Goal: Task Accomplishment & Management: Complete application form

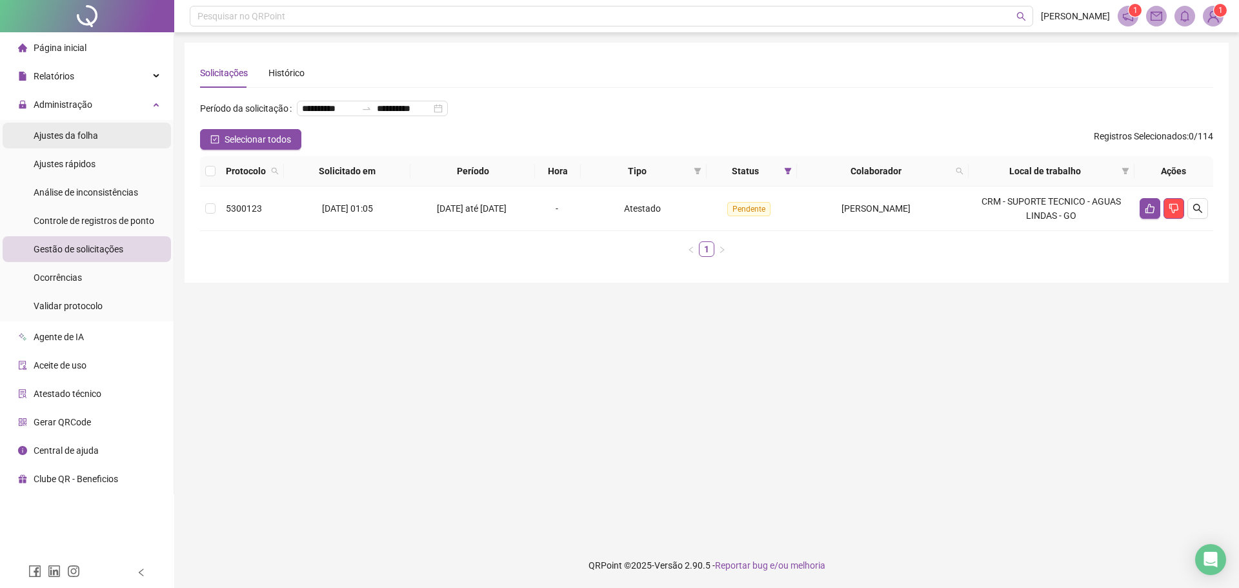
click at [97, 128] on li "Ajustes da folha" at bounding box center [87, 136] width 168 height 26
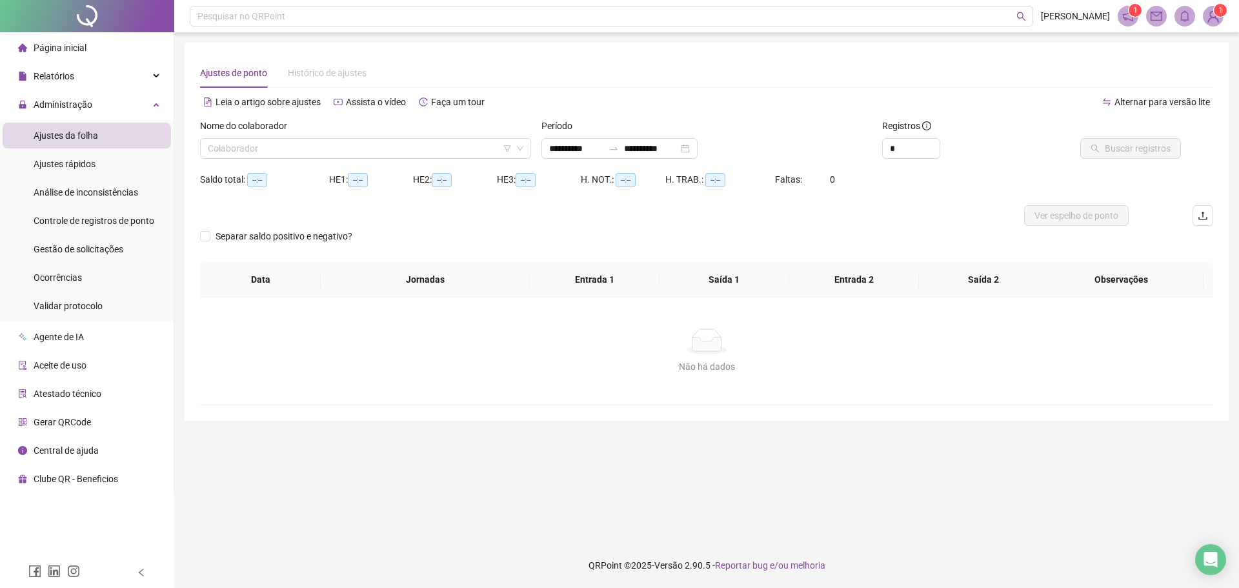
type input "**********"
click at [108, 258] on div "Gestão de solicitações" at bounding box center [79, 249] width 90 height 26
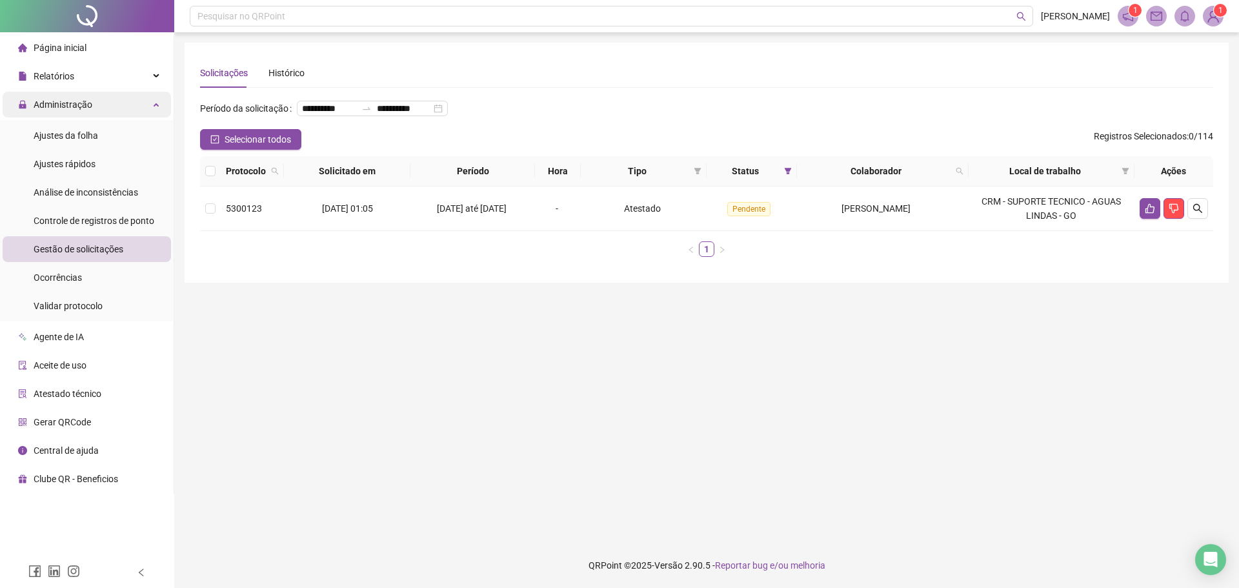
click at [151, 101] on div "Administração" at bounding box center [87, 105] width 168 height 26
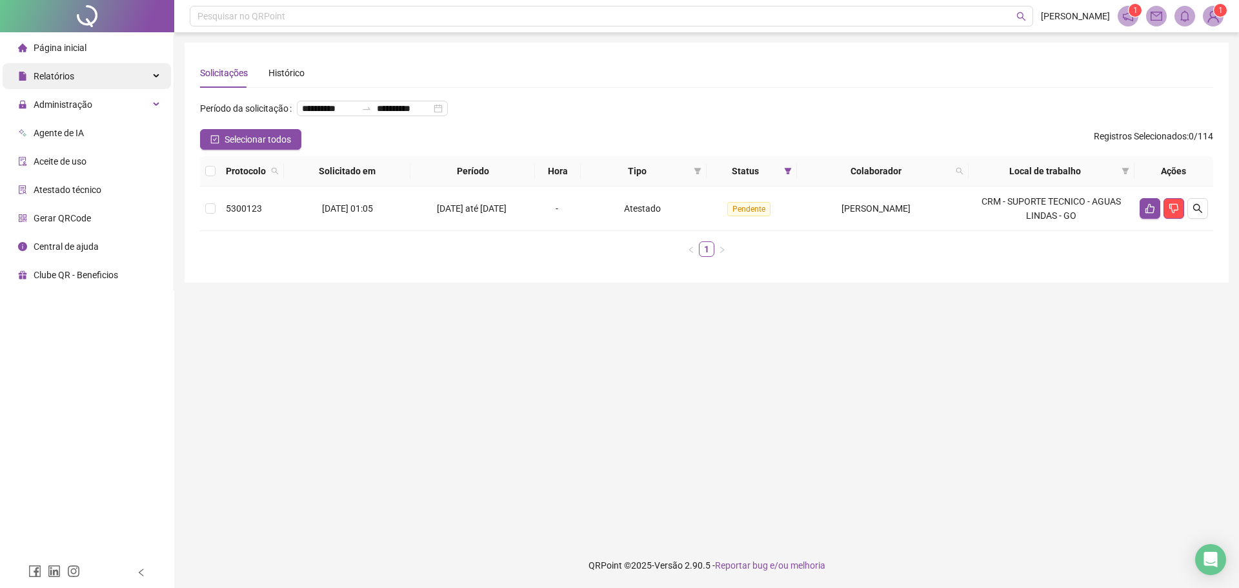
click at [154, 80] on div "Relatórios" at bounding box center [87, 76] width 168 height 26
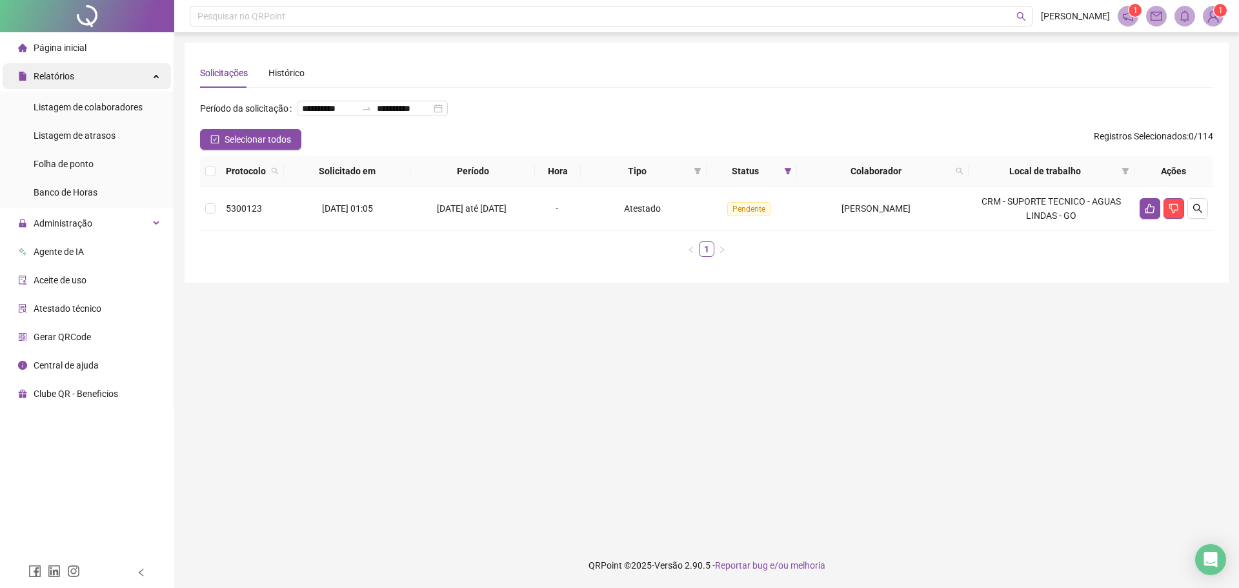
click at [154, 79] on div "Relatórios" at bounding box center [87, 76] width 168 height 26
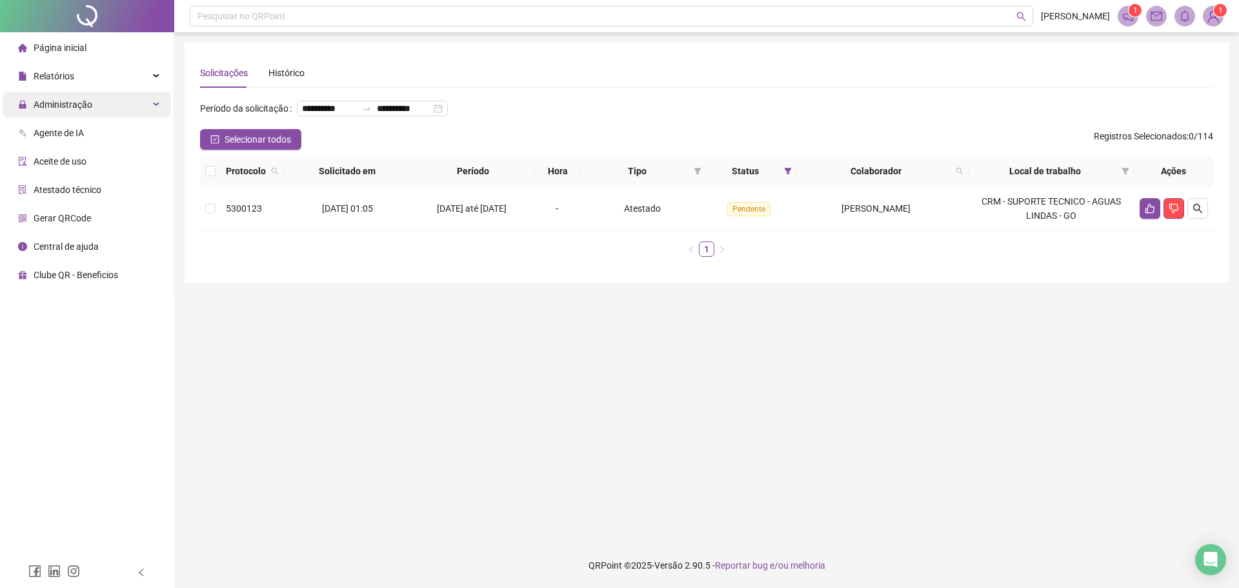
click at [150, 104] on div "Administração" at bounding box center [87, 105] width 168 height 26
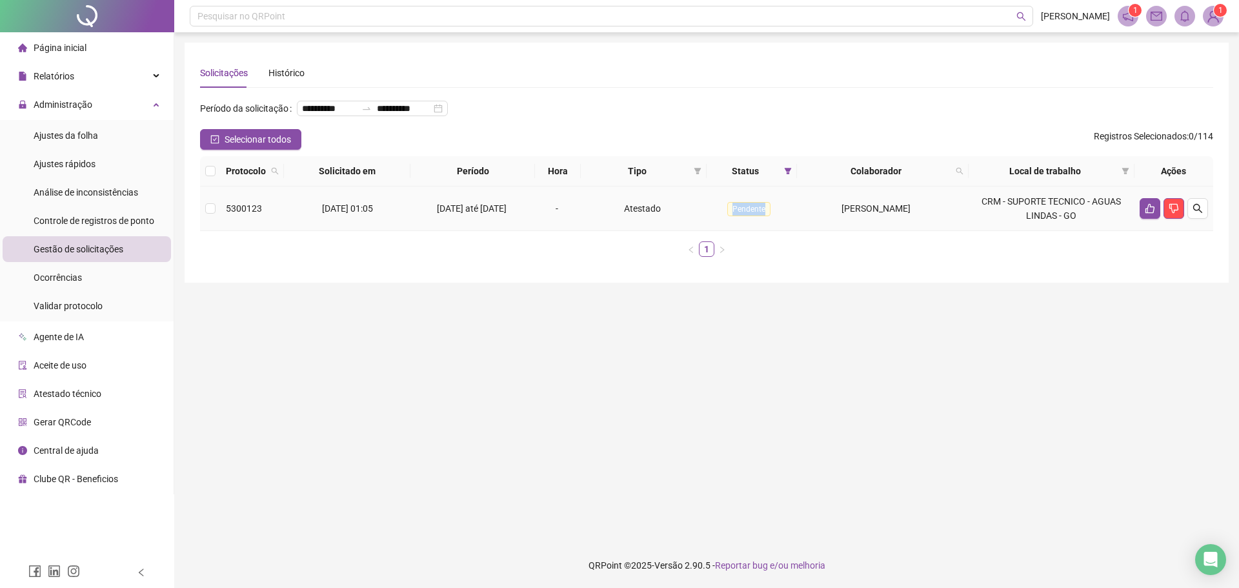
drag, startPoint x: 723, startPoint y: 230, endPoint x: 756, endPoint y: 230, distance: 32.3
click at [756, 216] on span "Pendente" at bounding box center [748, 209] width 43 height 14
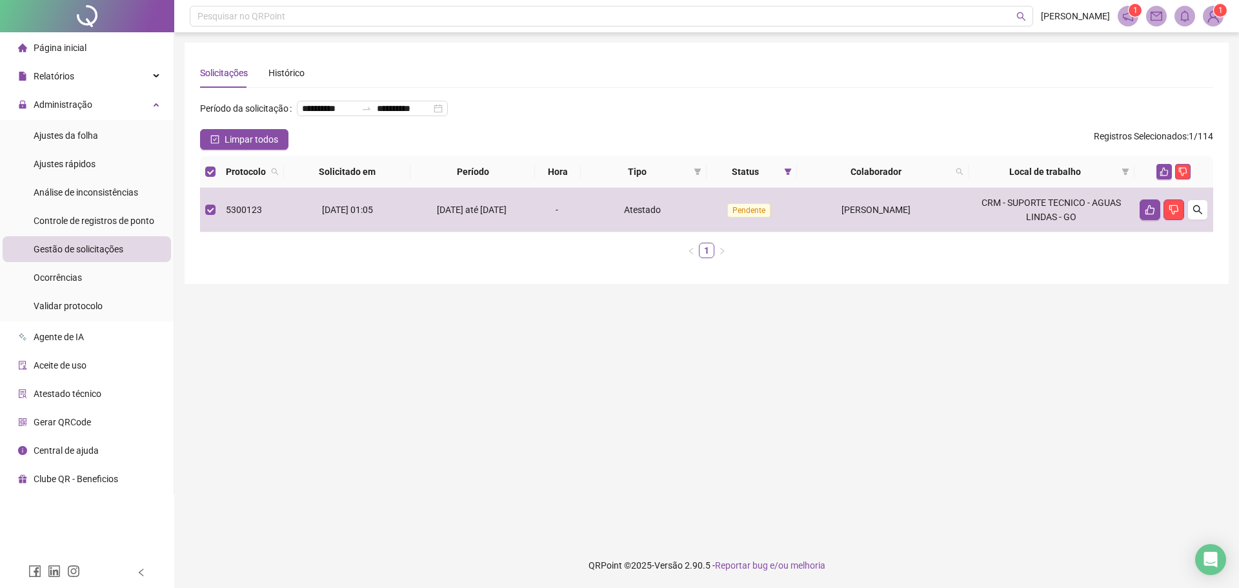
click at [759, 284] on div "**********" at bounding box center [707, 163] width 1044 height 241
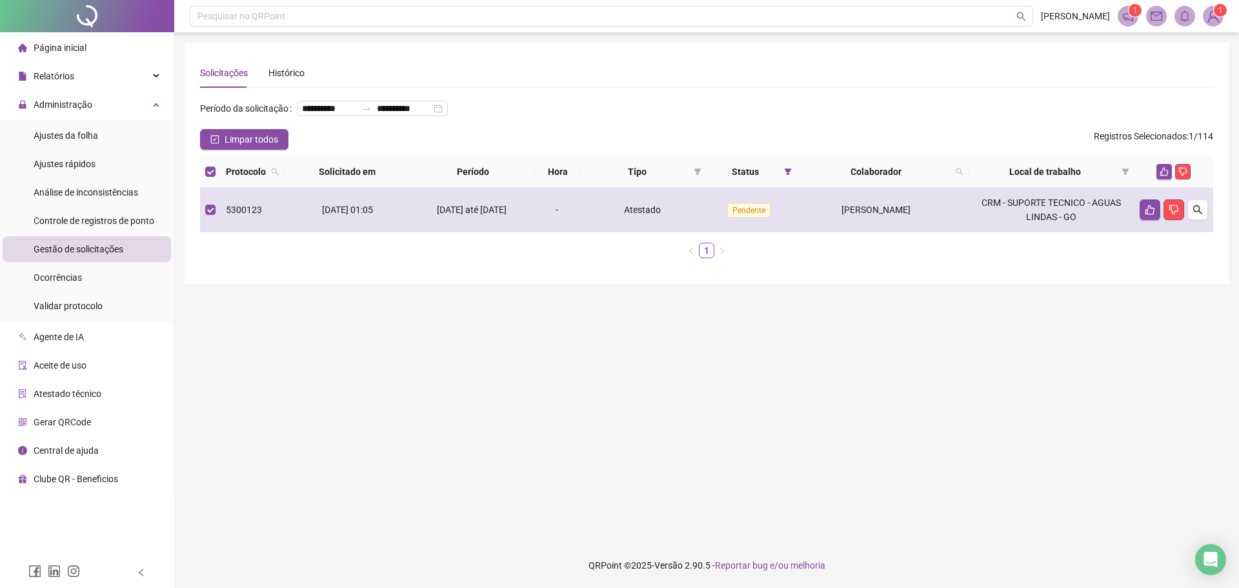
click at [288, 232] on td "[DATE] 01:05" at bounding box center [347, 210] width 126 height 45
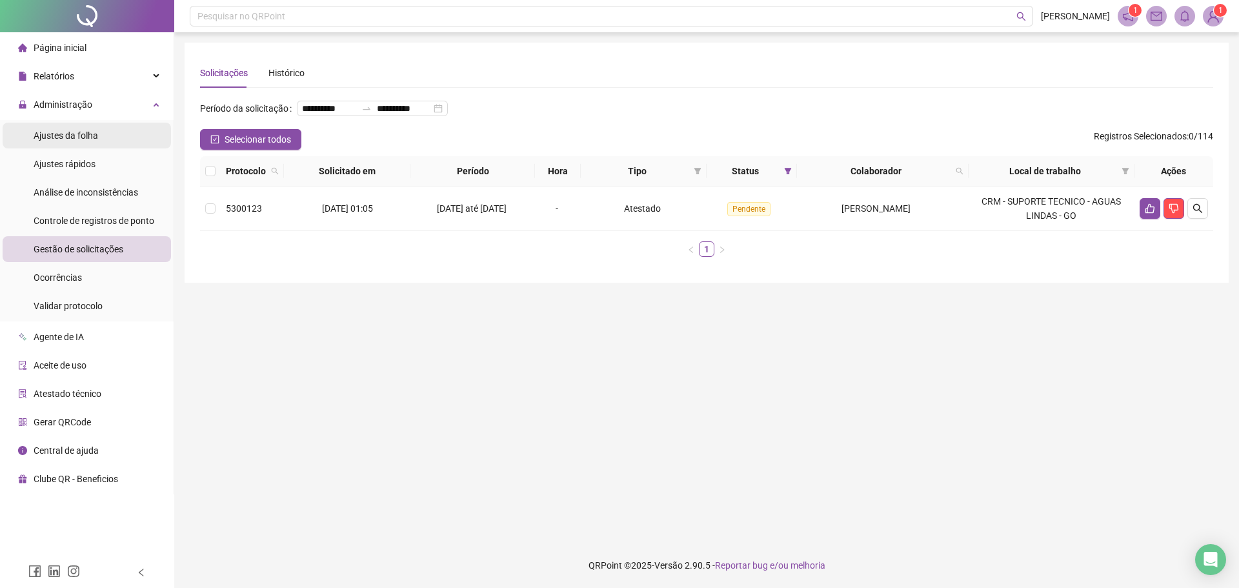
click at [92, 135] on span "Ajustes da folha" at bounding box center [66, 135] width 65 height 10
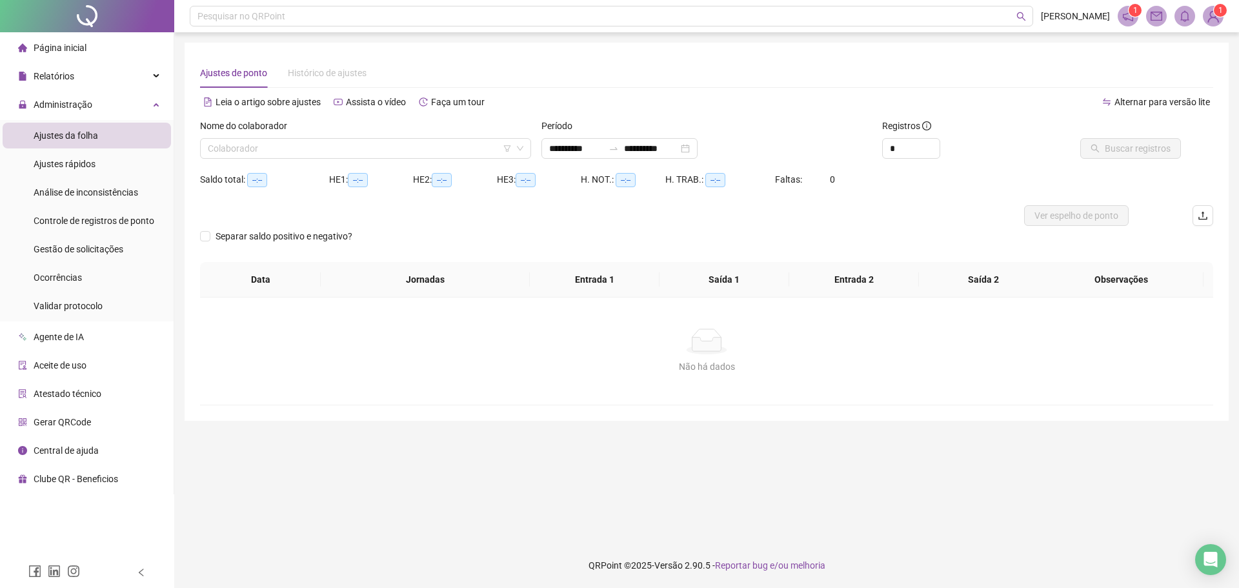
click at [256, 134] on div "Nome do colaborador" at bounding box center [365, 128] width 331 height 19
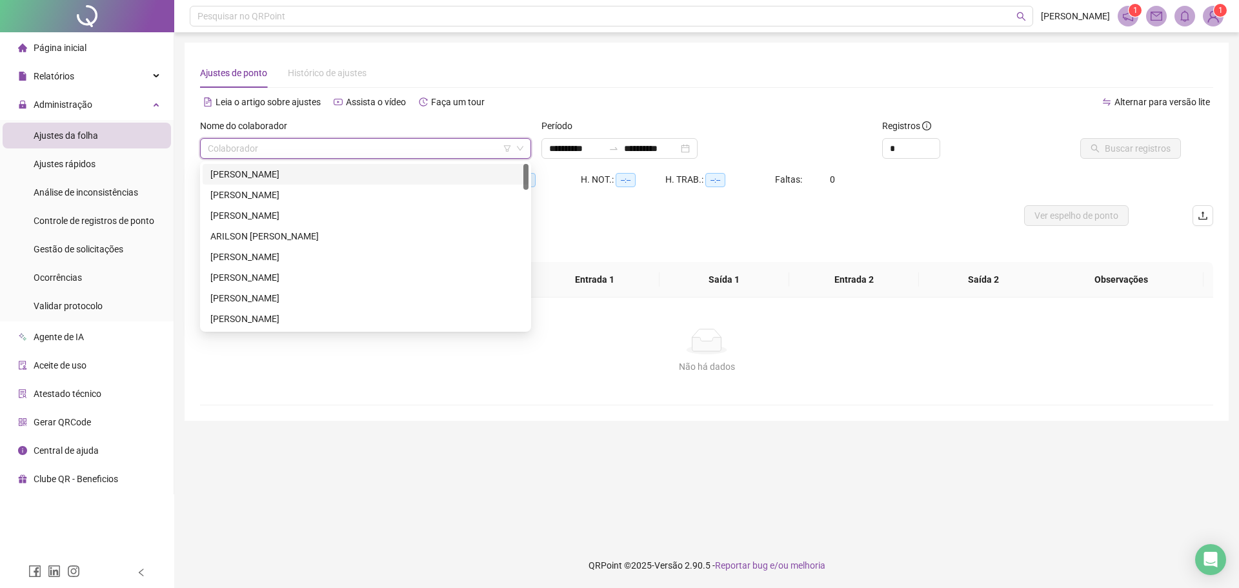
click at [252, 148] on input "search" at bounding box center [360, 148] width 304 height 19
click at [262, 190] on div "[PERSON_NAME]" at bounding box center [365, 195] width 310 height 14
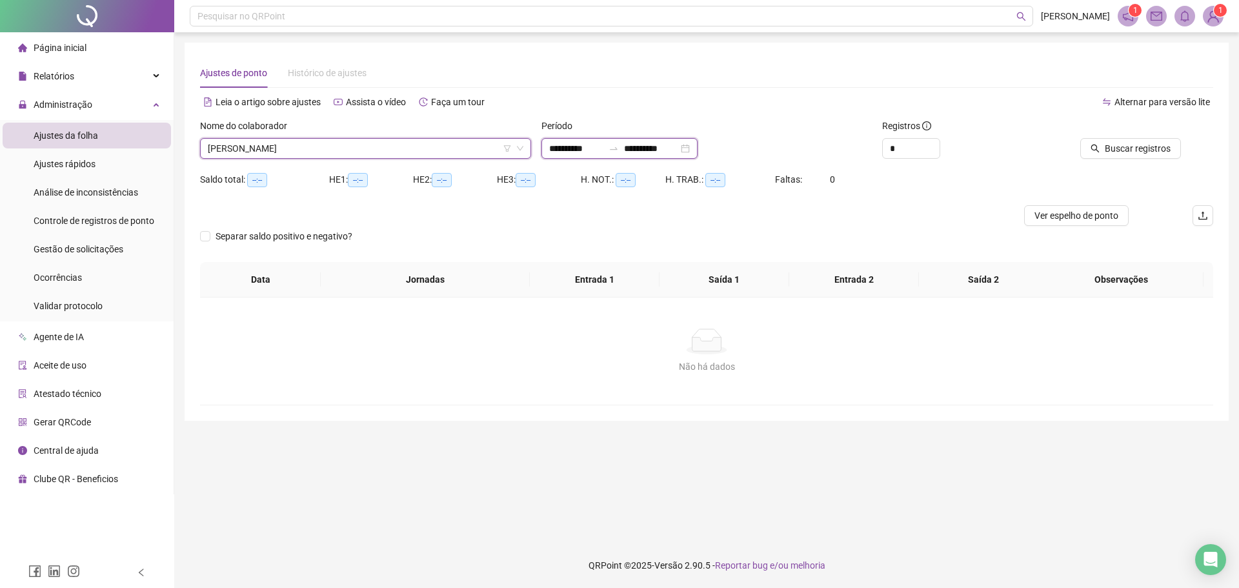
click at [554, 146] on input "**********" at bounding box center [576, 148] width 54 height 14
type input "**********"
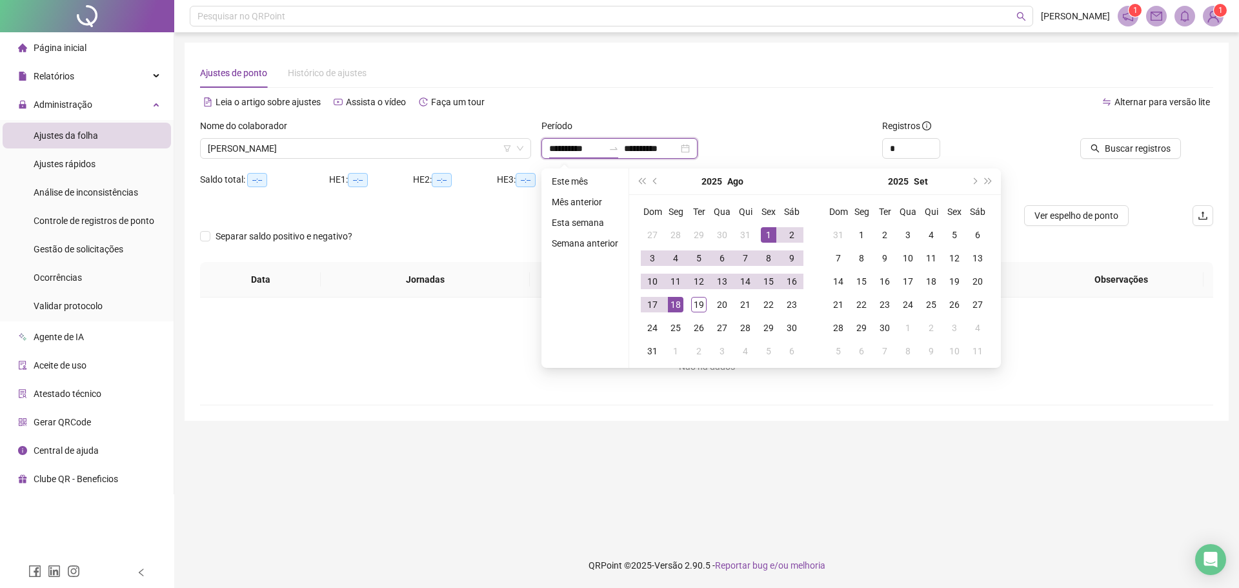
type input "**********"
click at [654, 176] on button "prev-year" at bounding box center [655, 181] width 14 height 26
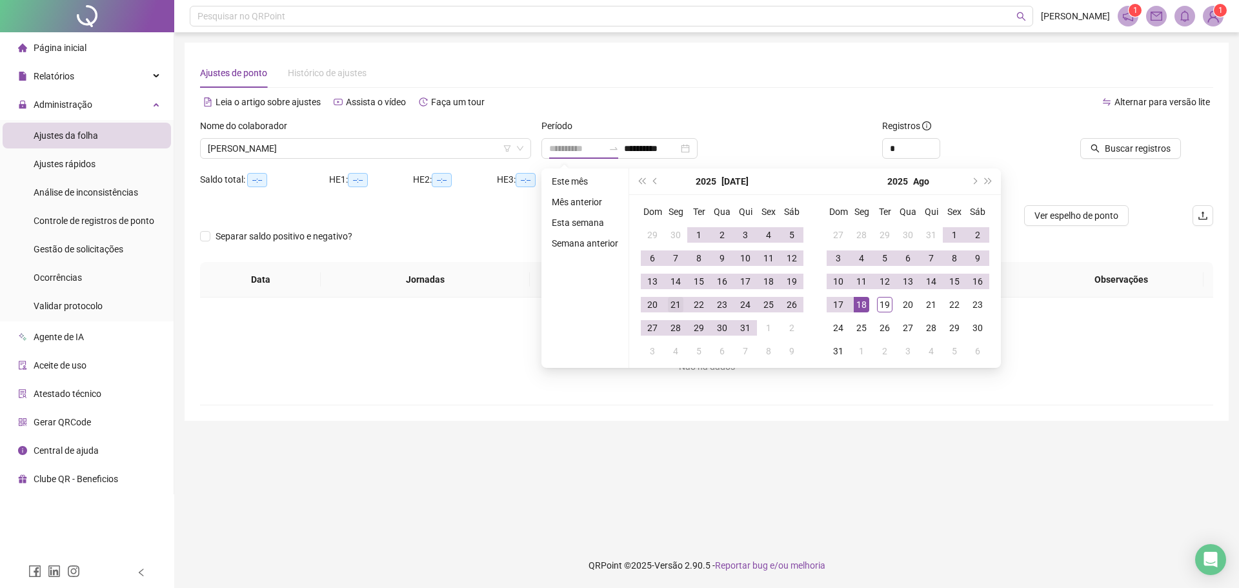
type input "**********"
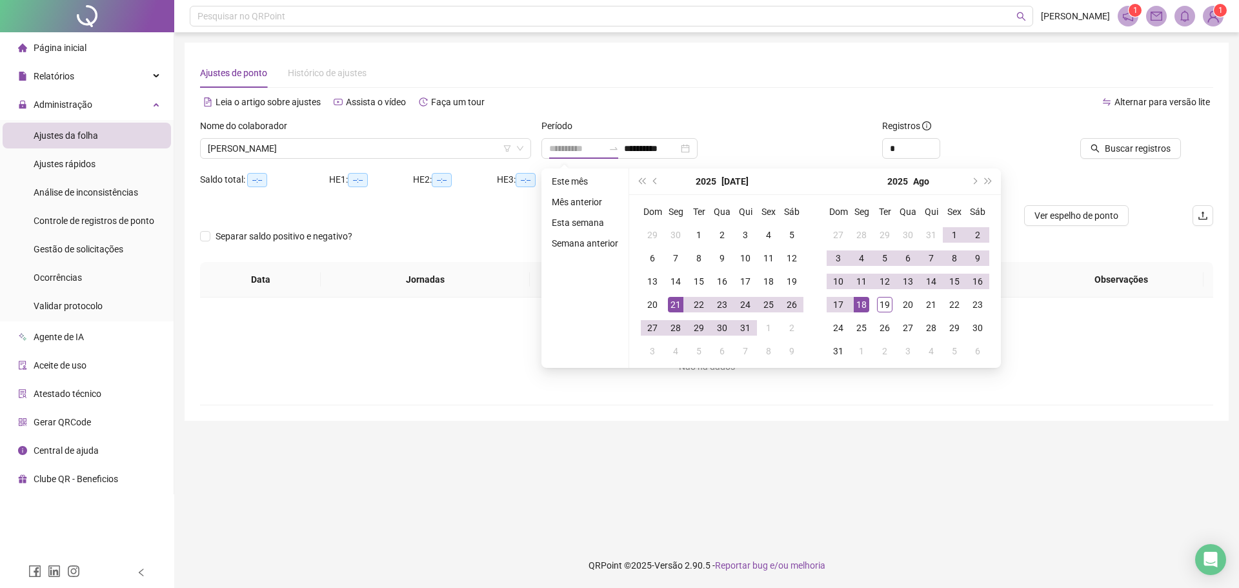
click at [671, 306] on div "21" at bounding box center [675, 304] width 15 height 15
type input "**********"
click at [882, 303] on div "19" at bounding box center [884, 304] width 15 height 15
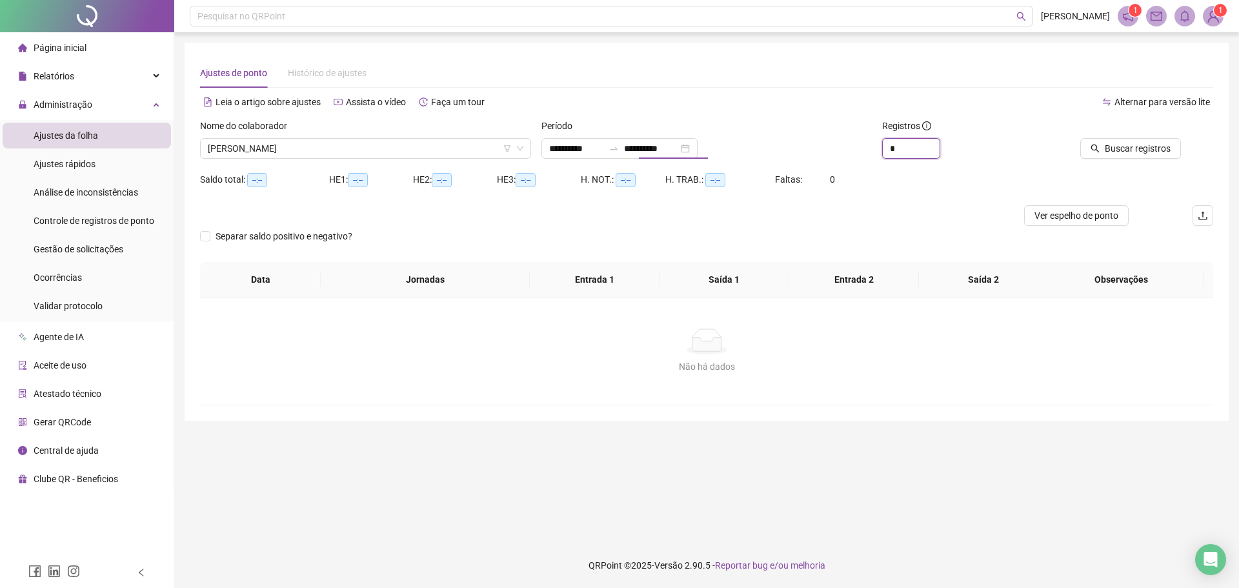
drag, startPoint x: 879, startPoint y: 147, endPoint x: 872, endPoint y: 147, distance: 7.7
click at [877, 147] on div "Registros *" at bounding box center [962, 144] width 170 height 50
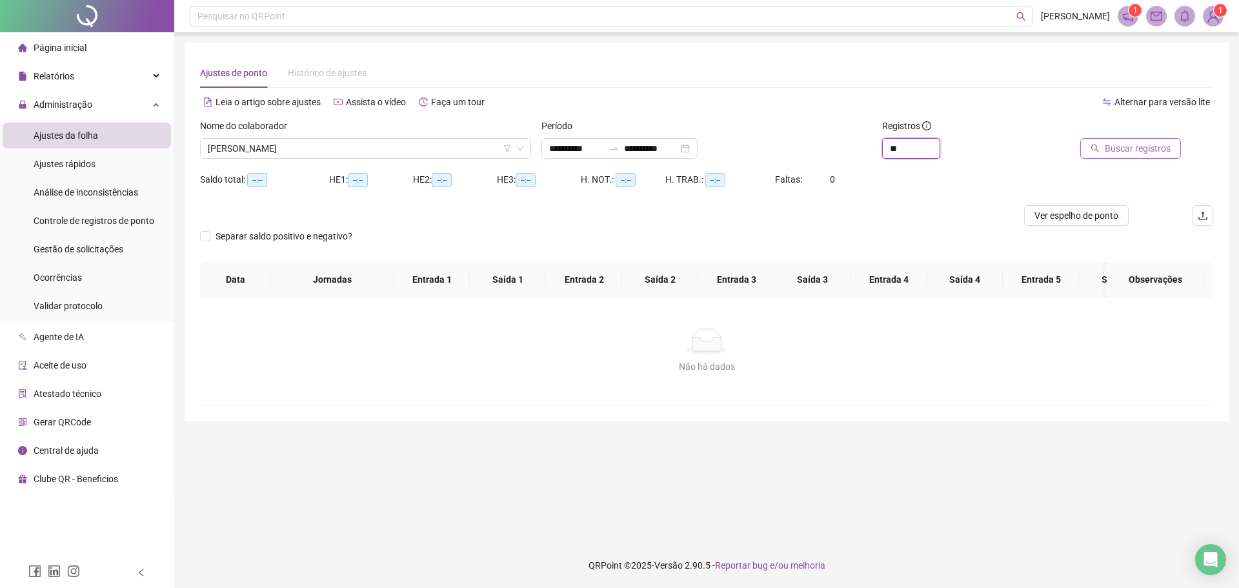
type input "**"
click at [1117, 149] on span "Buscar registros" at bounding box center [1138, 148] width 66 height 14
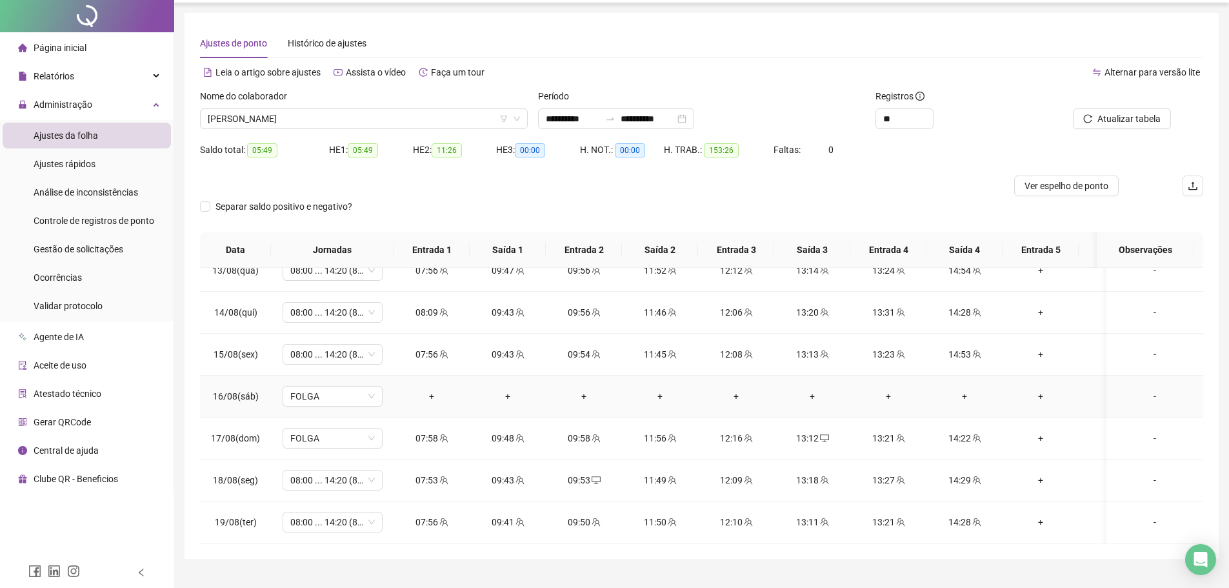
scroll to position [56, 0]
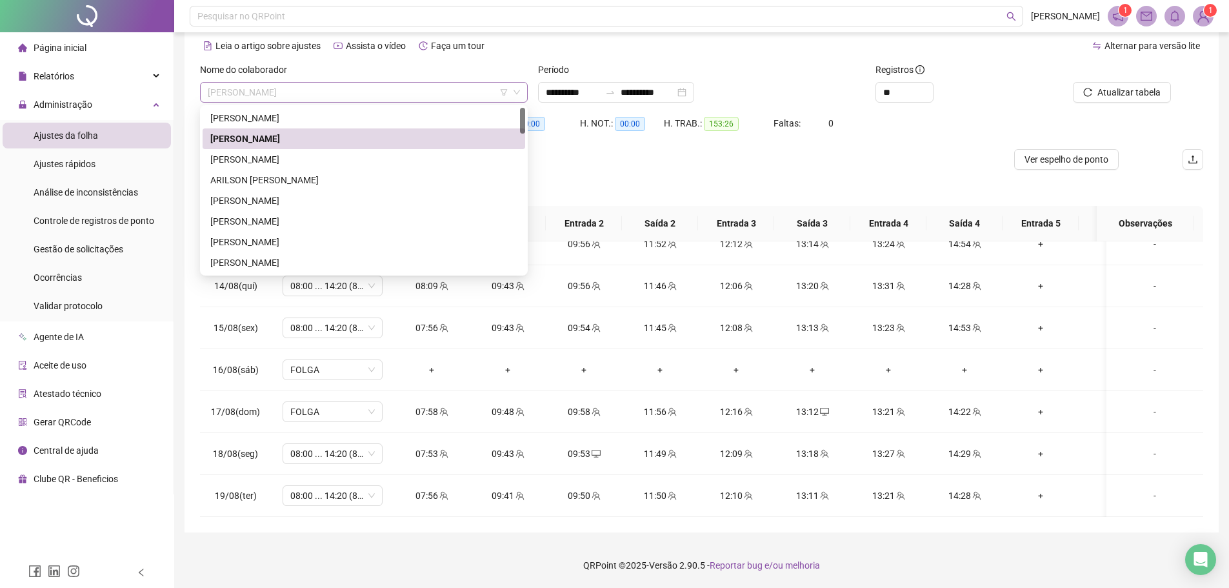
click at [319, 94] on span "[PERSON_NAME]" at bounding box center [364, 92] width 312 height 19
click at [290, 157] on div "[PERSON_NAME]" at bounding box center [363, 159] width 307 height 14
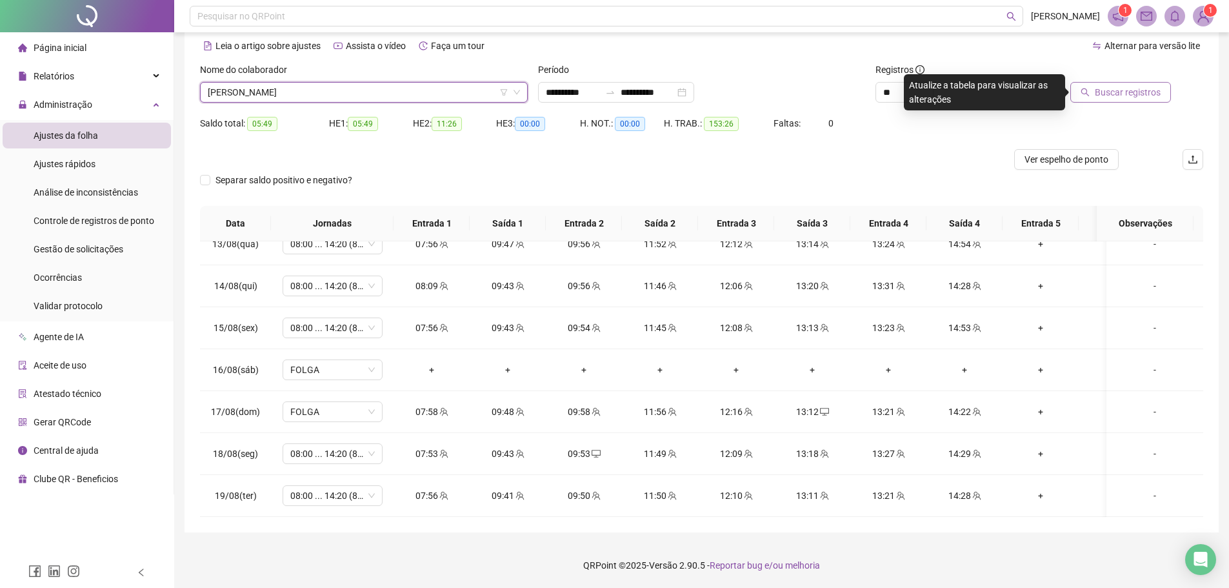
click at [1139, 90] on span "Buscar registros" at bounding box center [1128, 92] width 66 height 14
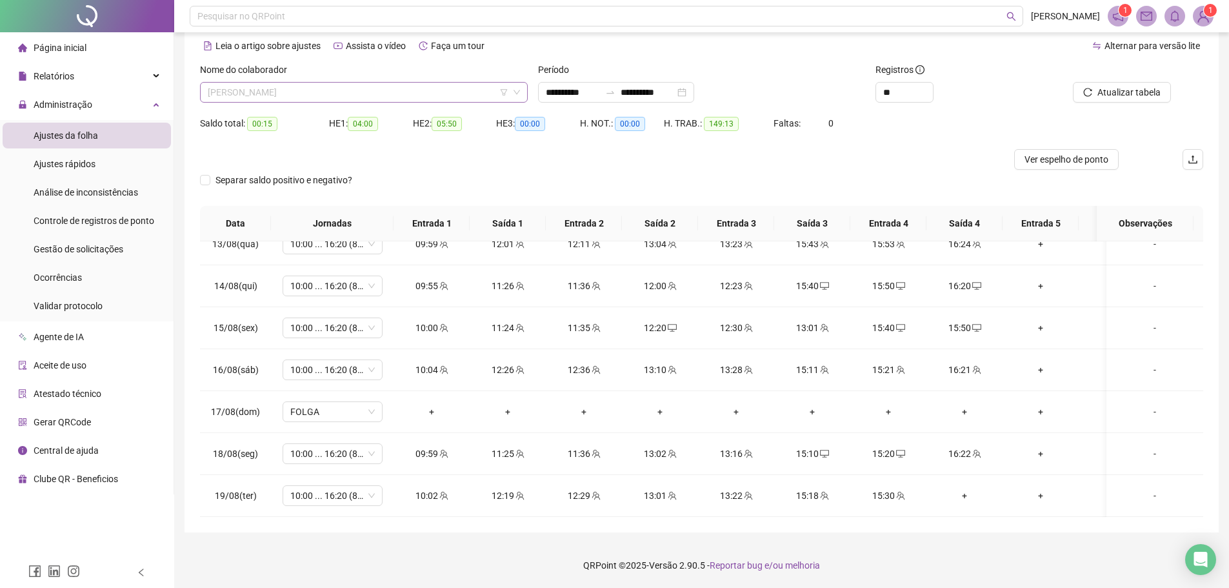
click at [313, 90] on span "[PERSON_NAME]" at bounding box center [364, 92] width 312 height 19
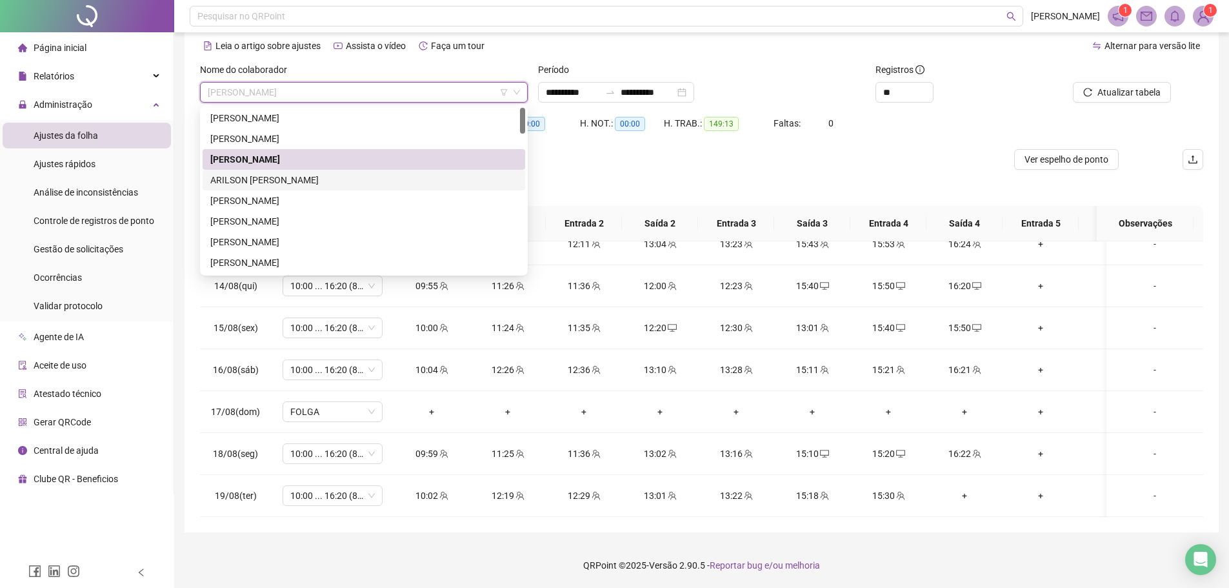
click at [306, 181] on div "ARILSON [PERSON_NAME]" at bounding box center [363, 180] width 307 height 14
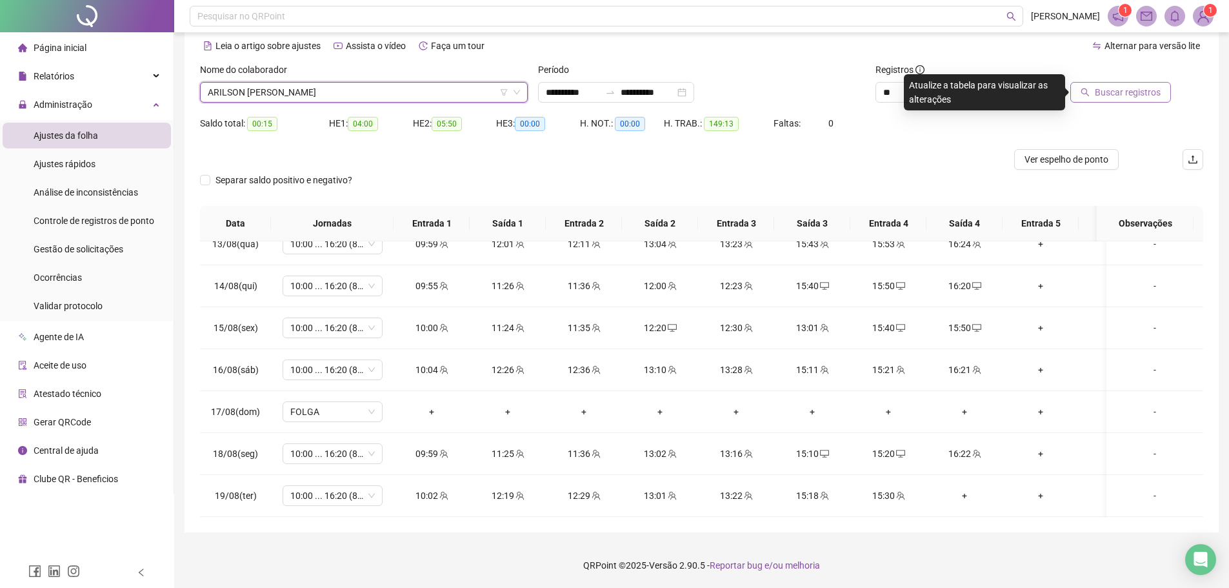
click at [1145, 94] on span "Buscar registros" at bounding box center [1128, 92] width 66 height 14
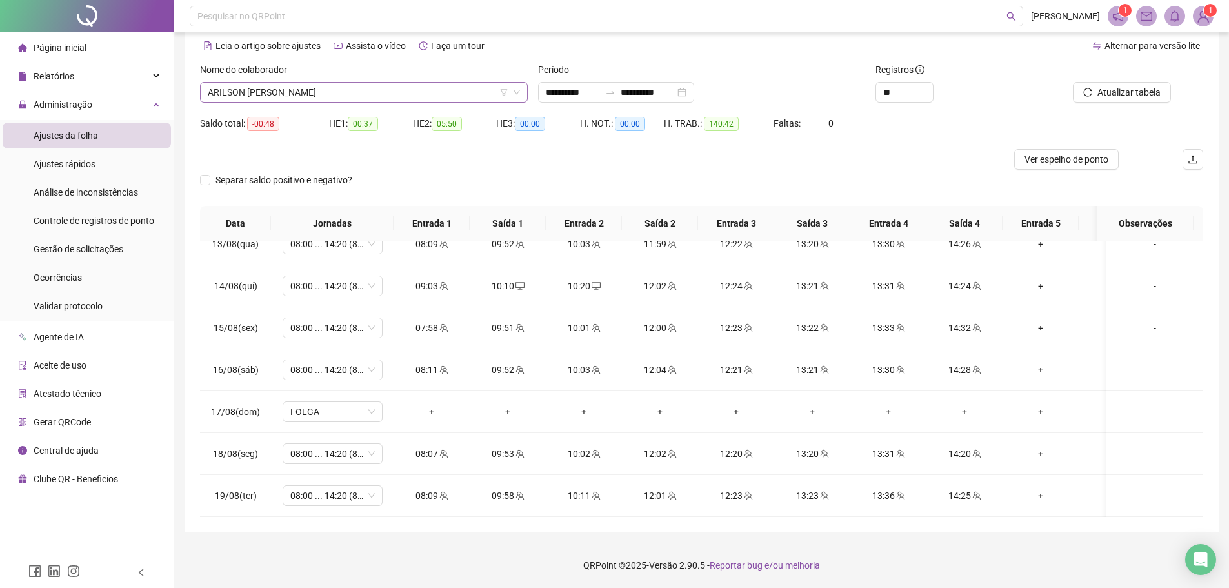
click at [274, 90] on span "ARILSON [PERSON_NAME]" at bounding box center [364, 92] width 312 height 19
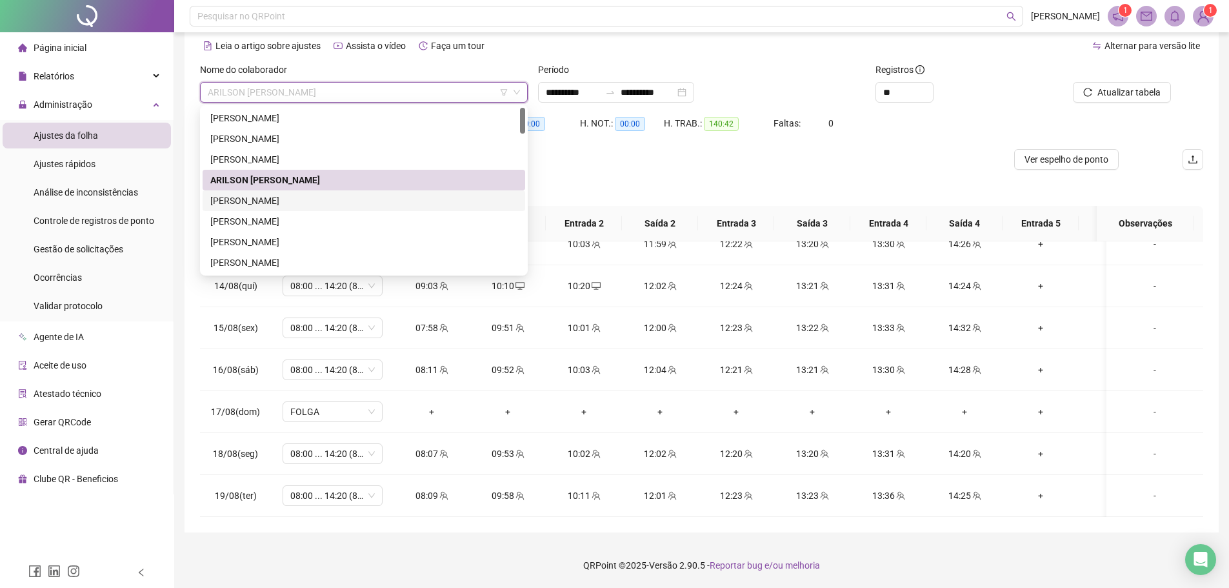
click at [297, 205] on div "[PERSON_NAME]" at bounding box center [363, 201] width 307 height 14
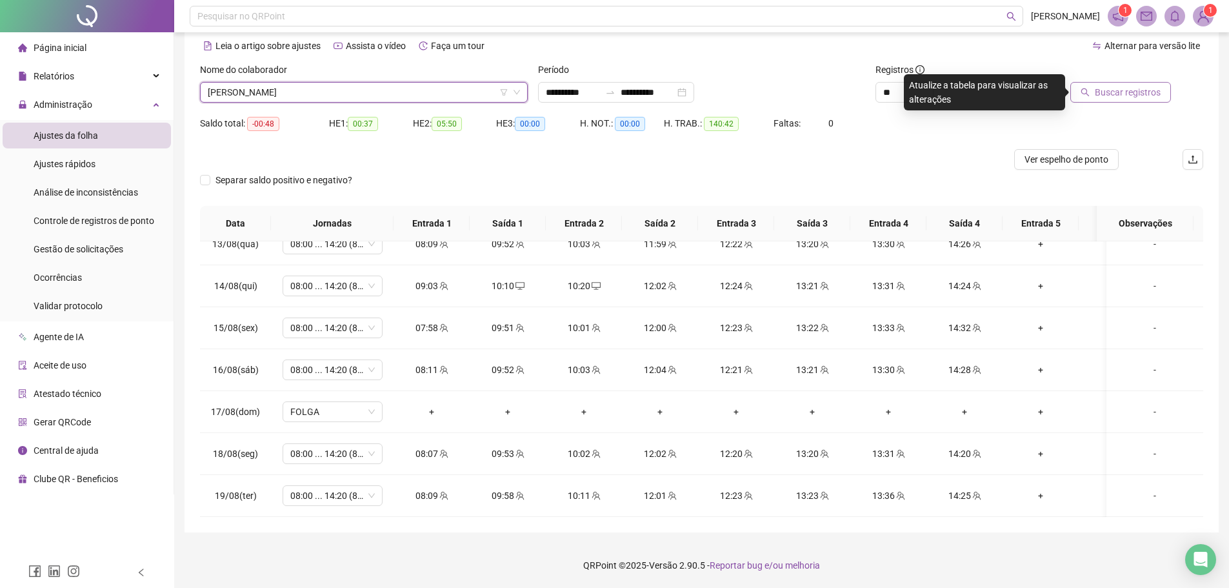
click at [1141, 85] on button "Buscar registros" at bounding box center [1120, 92] width 101 height 21
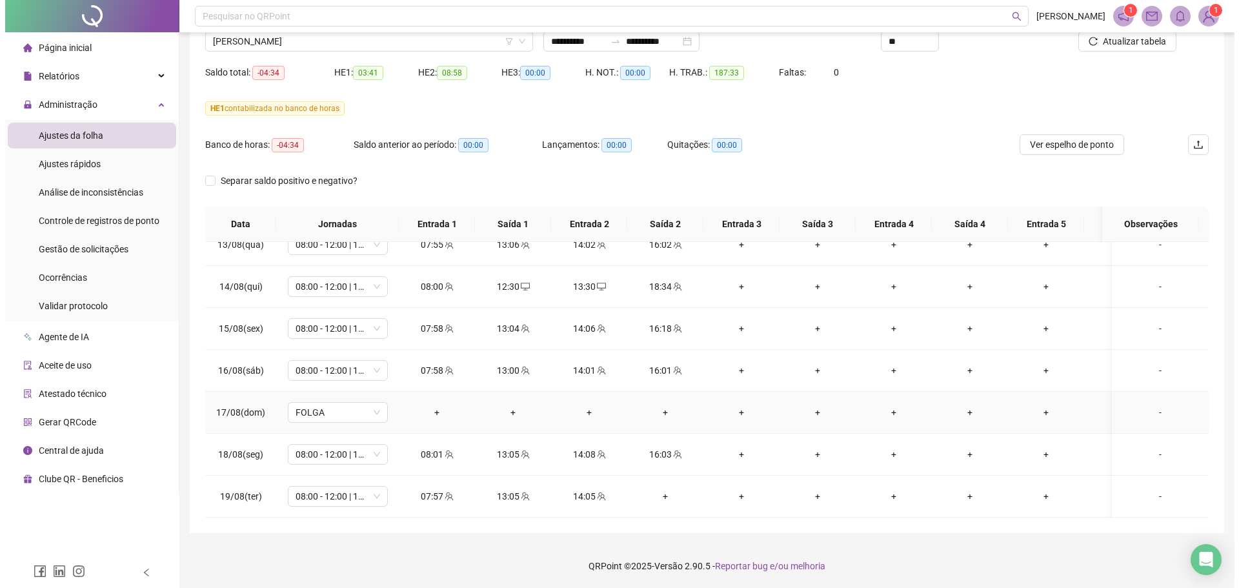
scroll to position [108, 0]
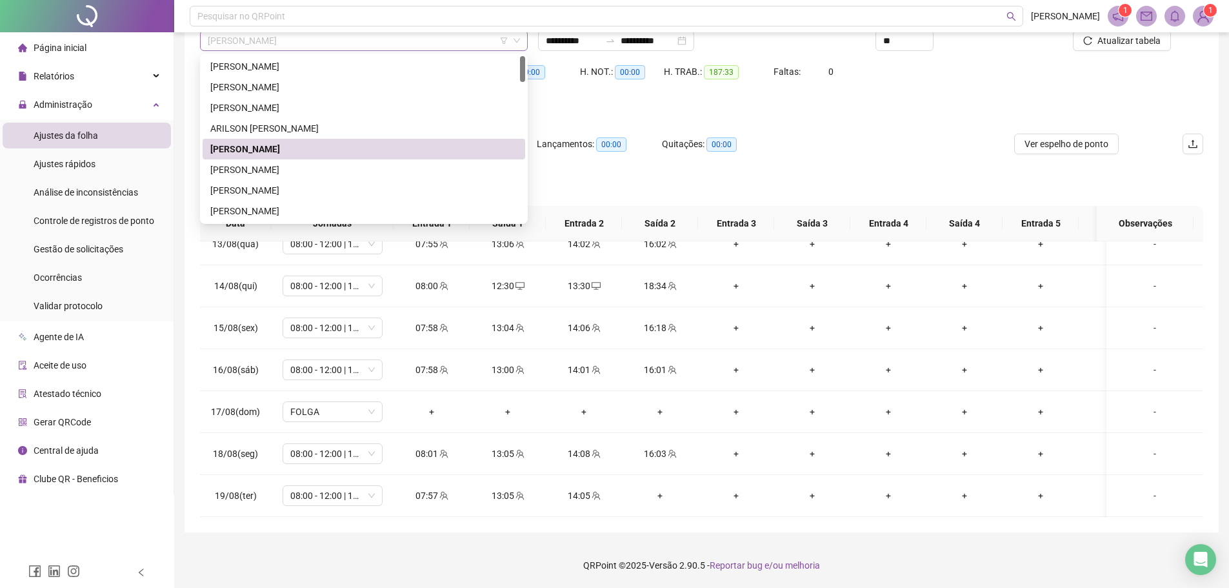
click at [287, 46] on span "[PERSON_NAME]" at bounding box center [364, 40] width 312 height 19
click at [287, 181] on div "[PERSON_NAME]" at bounding box center [364, 190] width 323 height 21
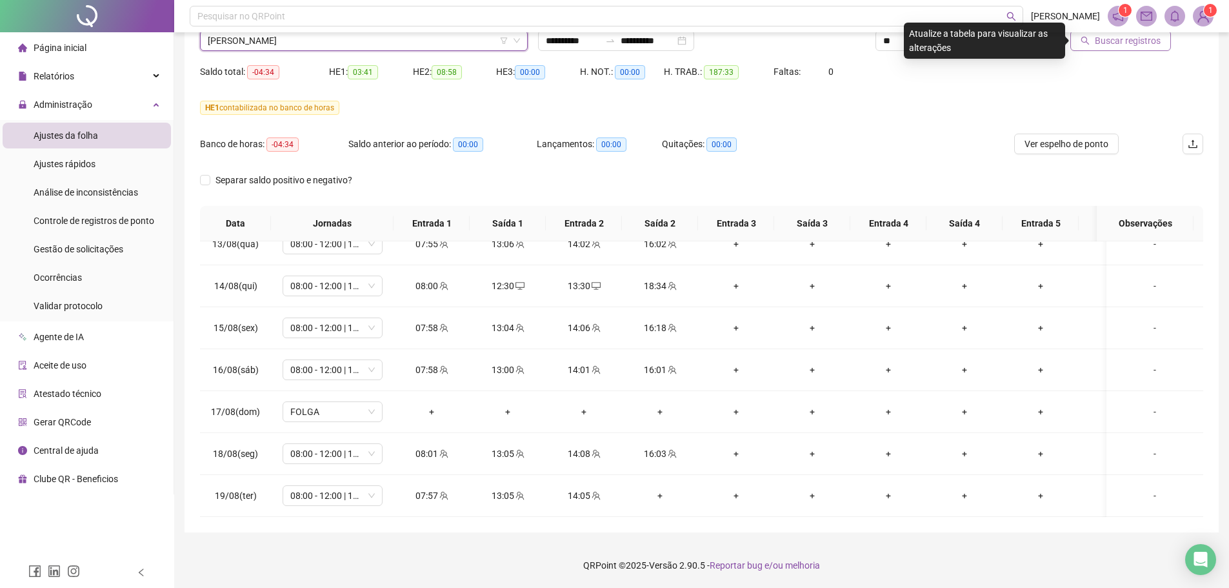
click at [1117, 44] on span "Buscar registros" at bounding box center [1128, 41] width 66 height 14
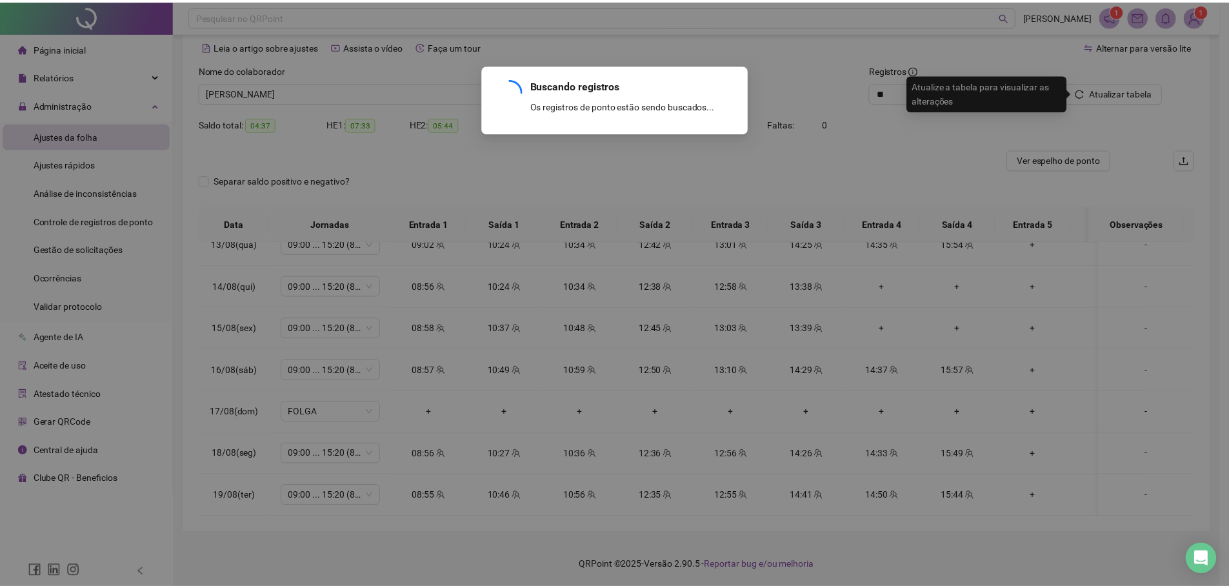
scroll to position [56, 0]
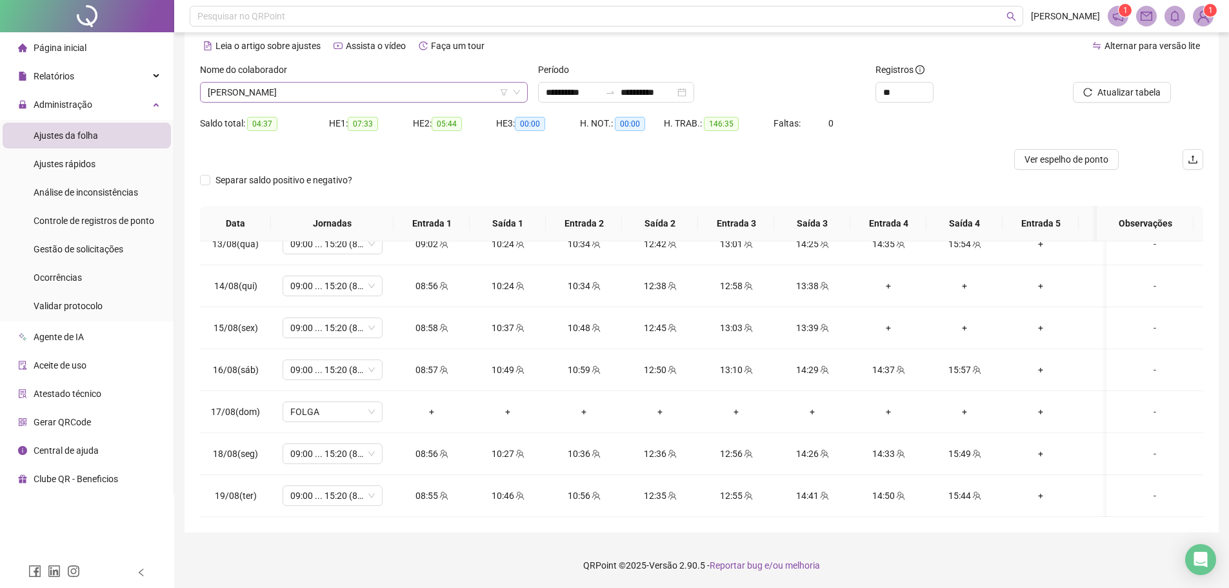
drag, startPoint x: 339, startPoint y: 90, endPoint x: 337, endPoint y: 101, distance: 11.0
click at [338, 90] on span "[PERSON_NAME]" at bounding box center [364, 92] width 312 height 19
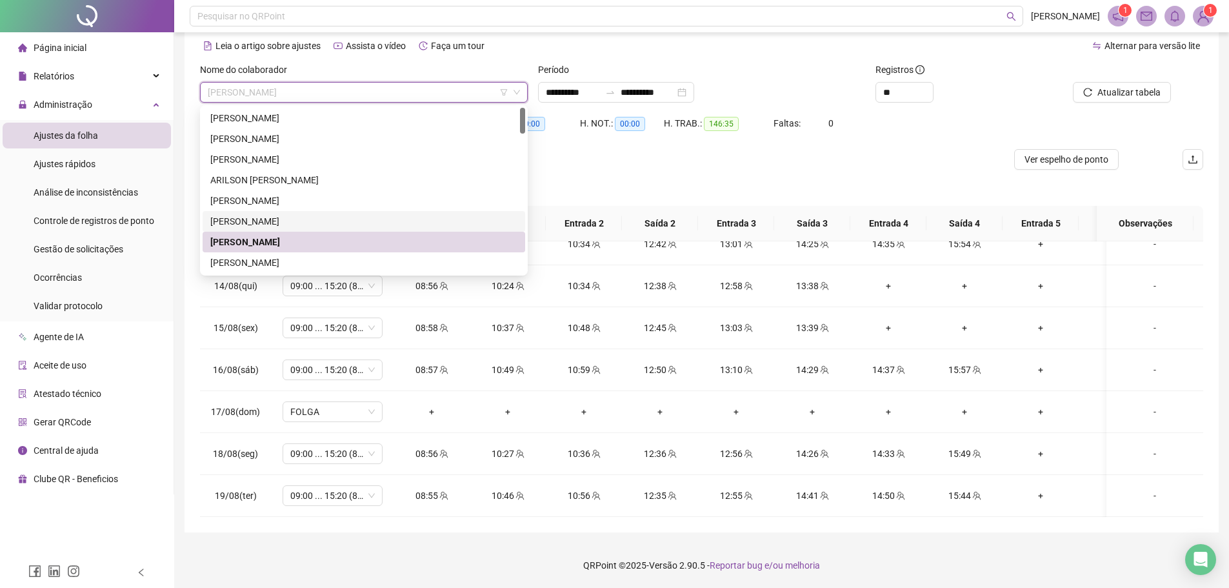
scroll to position [65, 0]
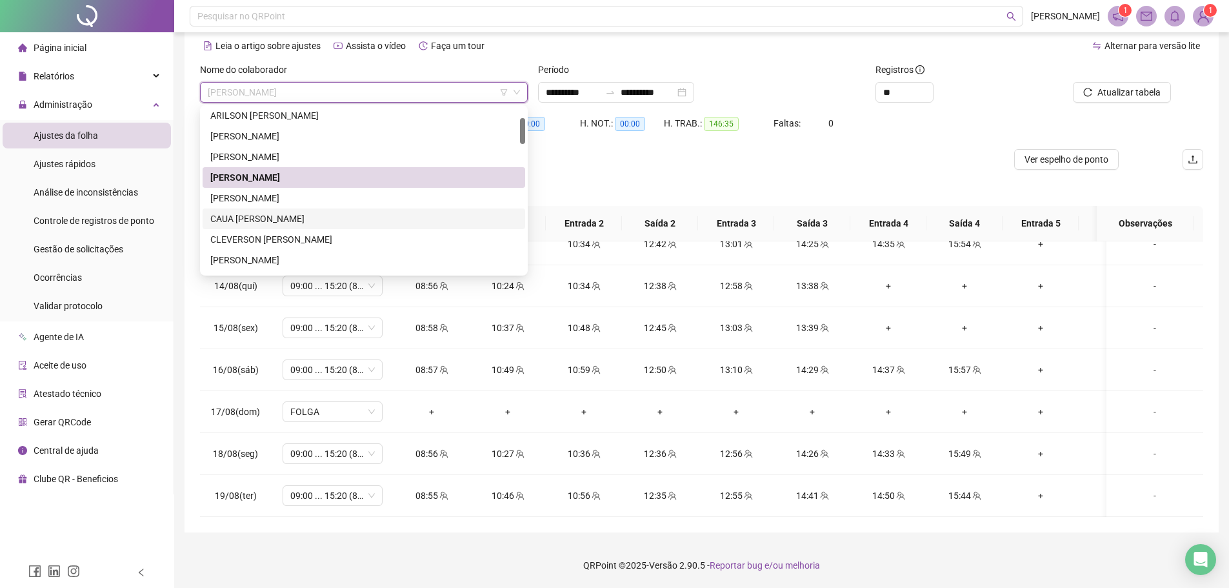
click at [313, 211] on div "CAUA [PERSON_NAME]" at bounding box center [364, 218] width 323 height 21
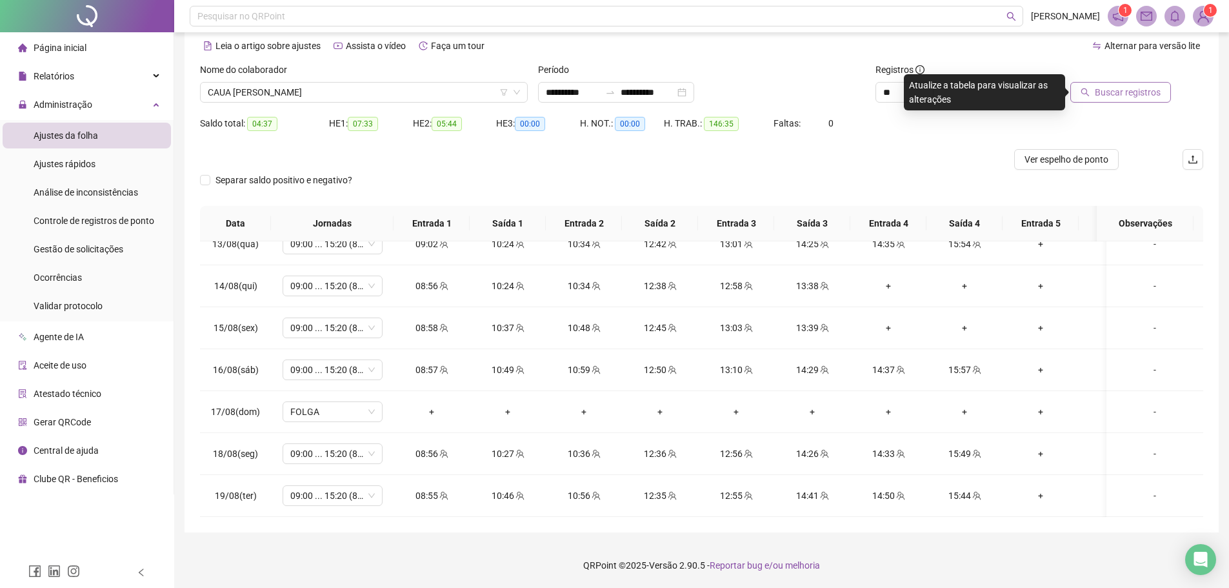
click at [1141, 94] on span "Buscar registros" at bounding box center [1128, 92] width 66 height 14
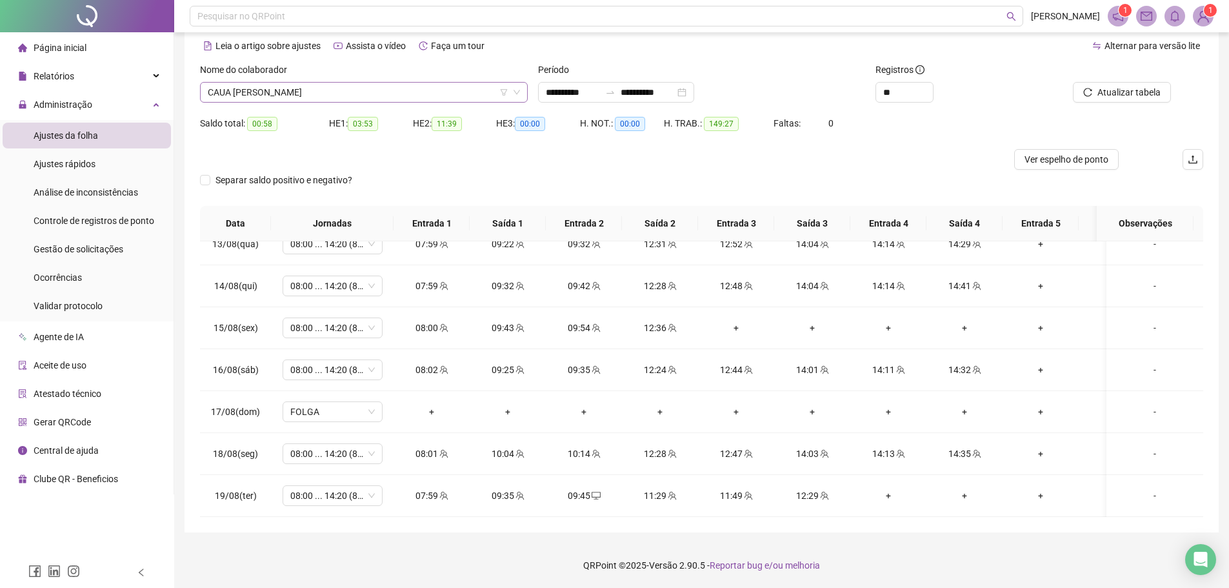
click at [343, 93] on span "CAUA [PERSON_NAME]" at bounding box center [364, 92] width 312 height 19
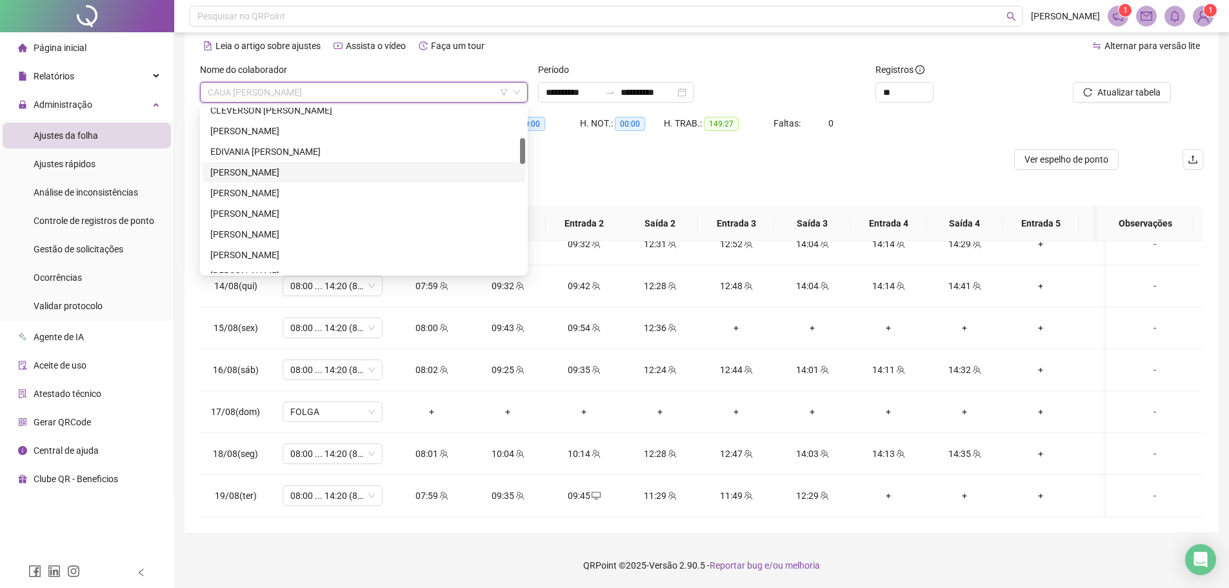
scroll to position [129, 0]
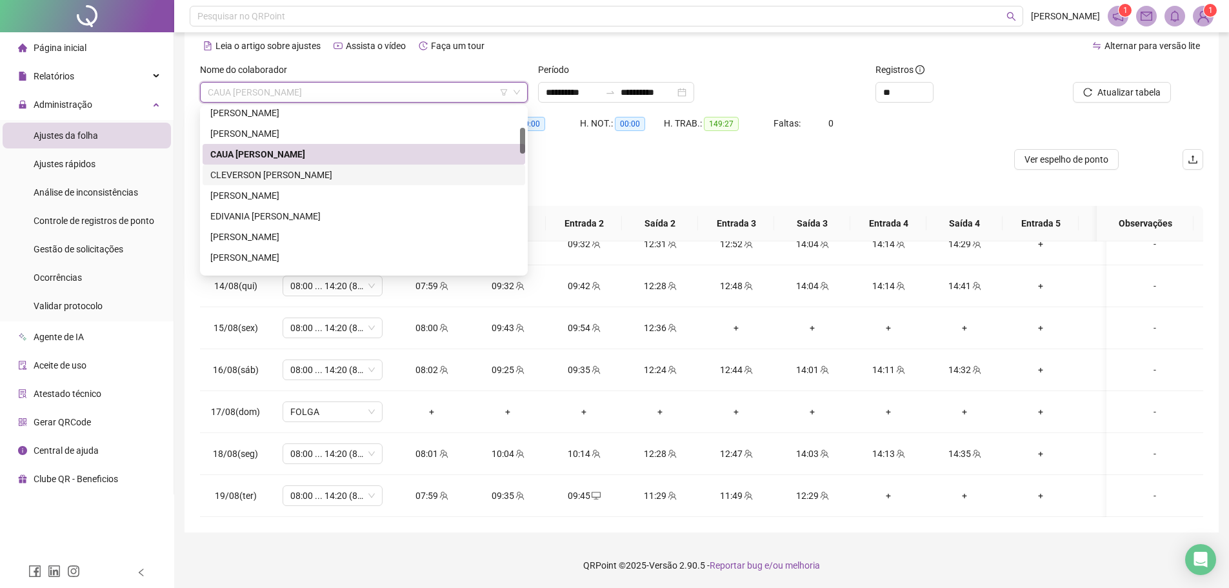
click at [319, 174] on div "CLEVERSON [PERSON_NAME]" at bounding box center [363, 175] width 307 height 14
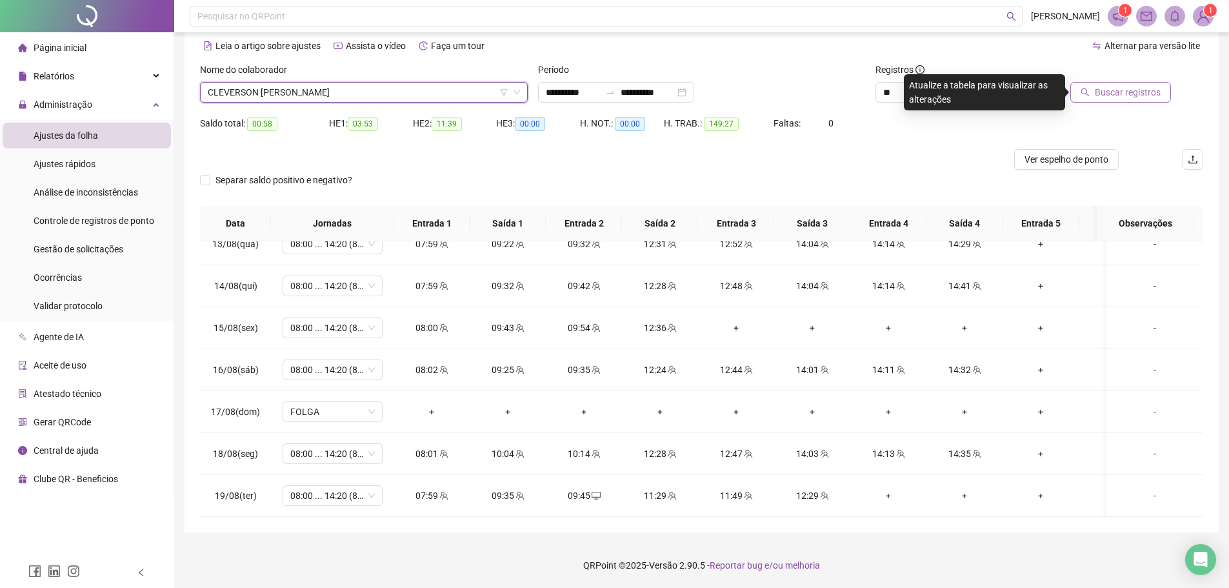
click at [1101, 89] on span "Buscar registros" at bounding box center [1128, 92] width 66 height 14
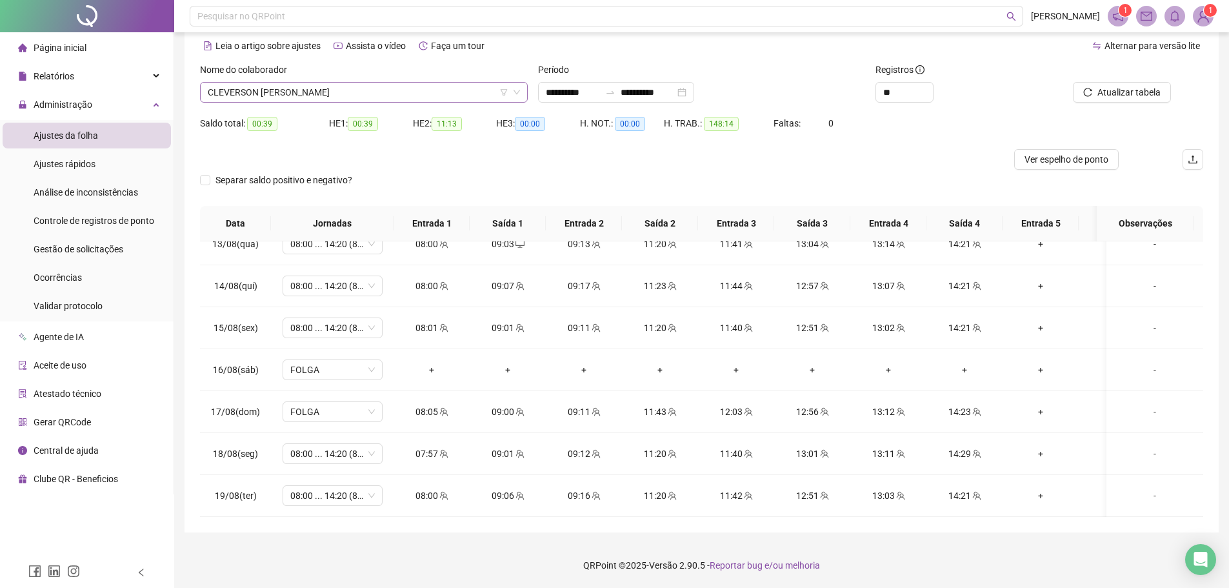
click at [320, 94] on span "CLEVERSON [PERSON_NAME]" at bounding box center [364, 92] width 312 height 19
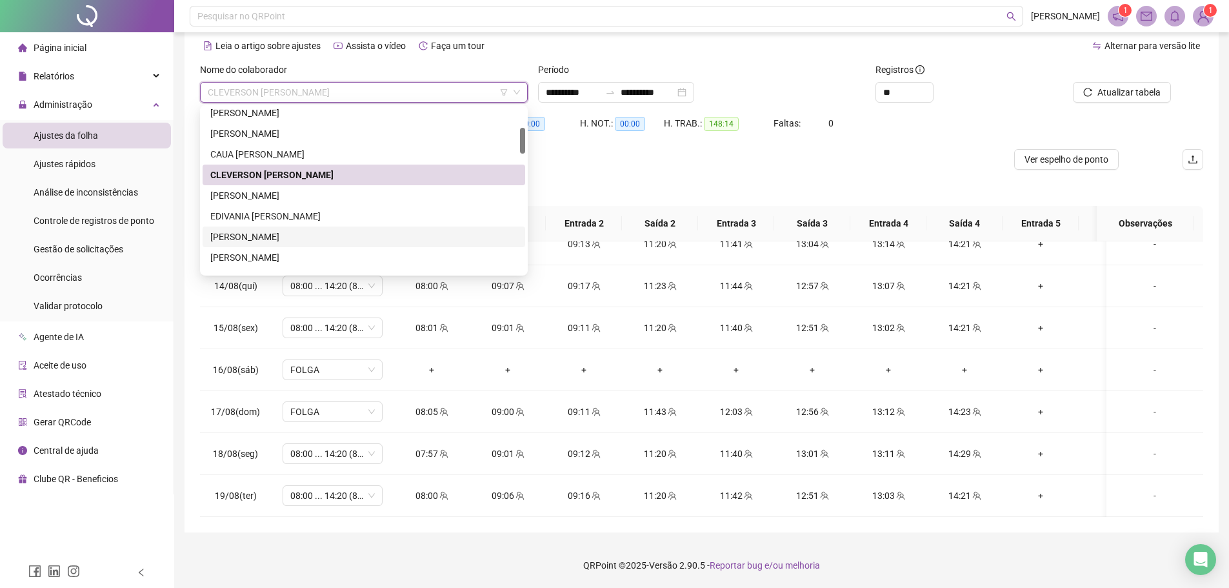
click at [297, 234] on div "[PERSON_NAME]" at bounding box center [363, 237] width 307 height 14
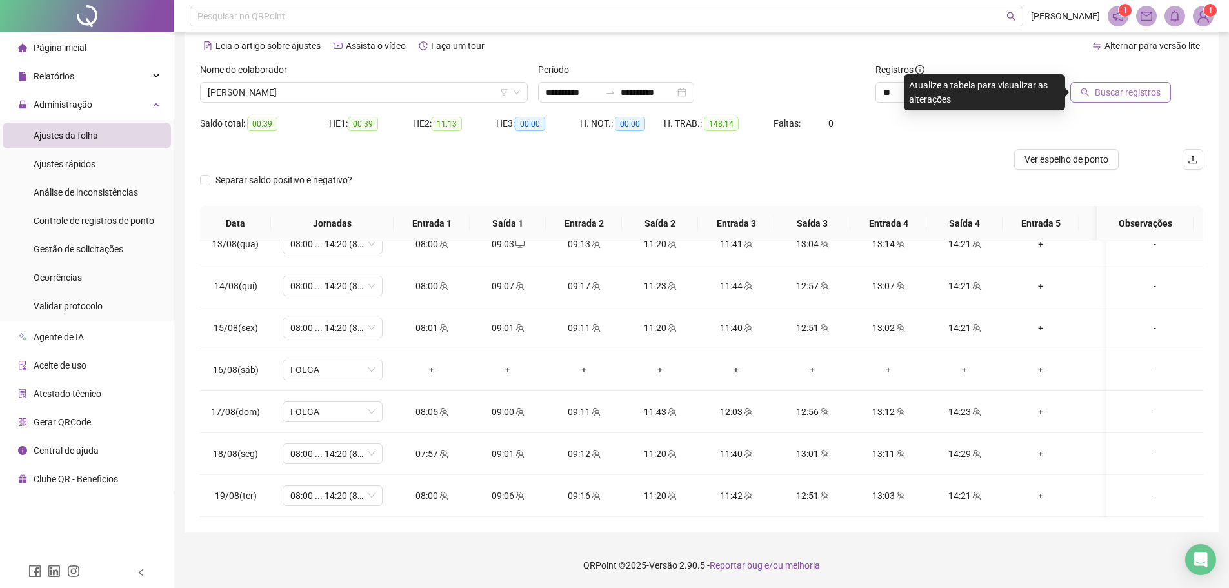
click at [1109, 101] on button "Buscar registros" at bounding box center [1120, 92] width 101 height 21
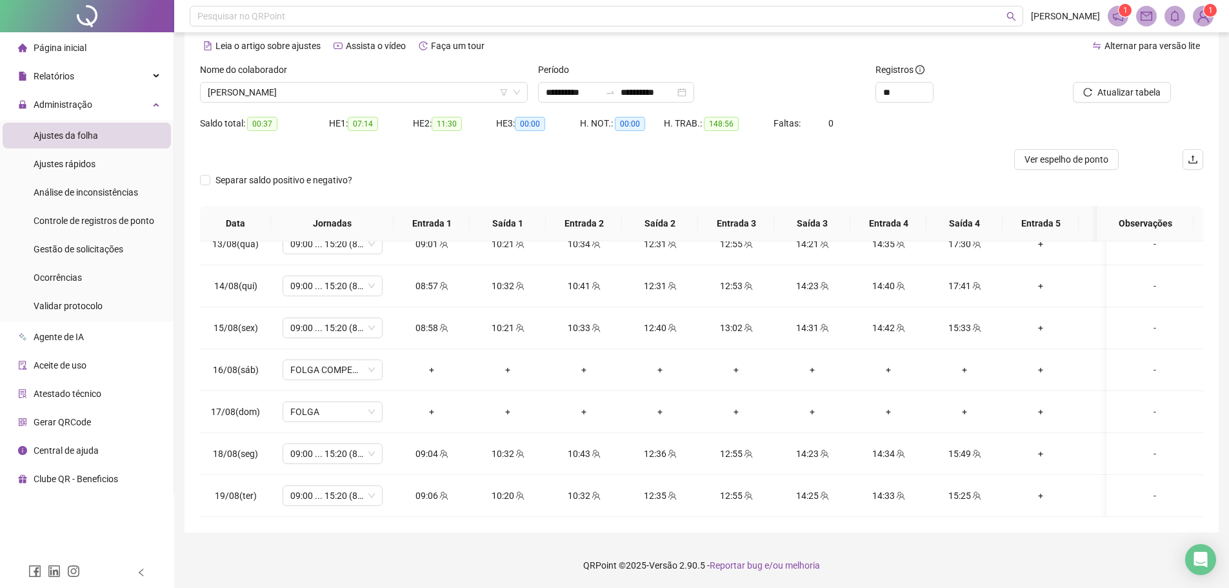
drag, startPoint x: 294, startPoint y: 95, endPoint x: 295, endPoint y: 103, distance: 8.4
click at [294, 95] on span "[PERSON_NAME]" at bounding box center [364, 92] width 312 height 19
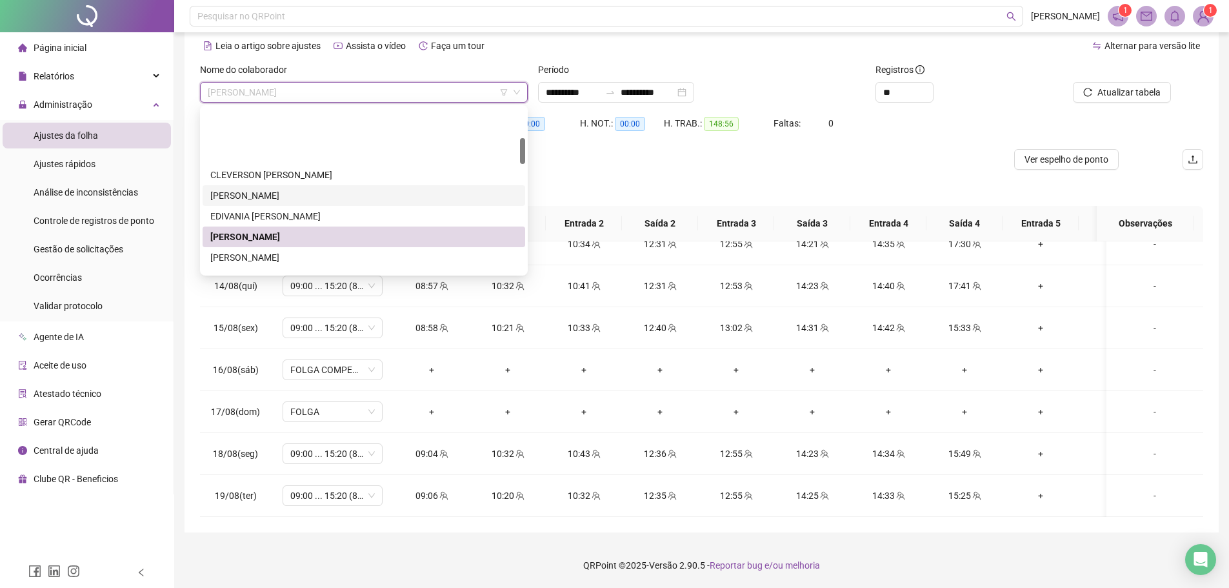
scroll to position [194, 0]
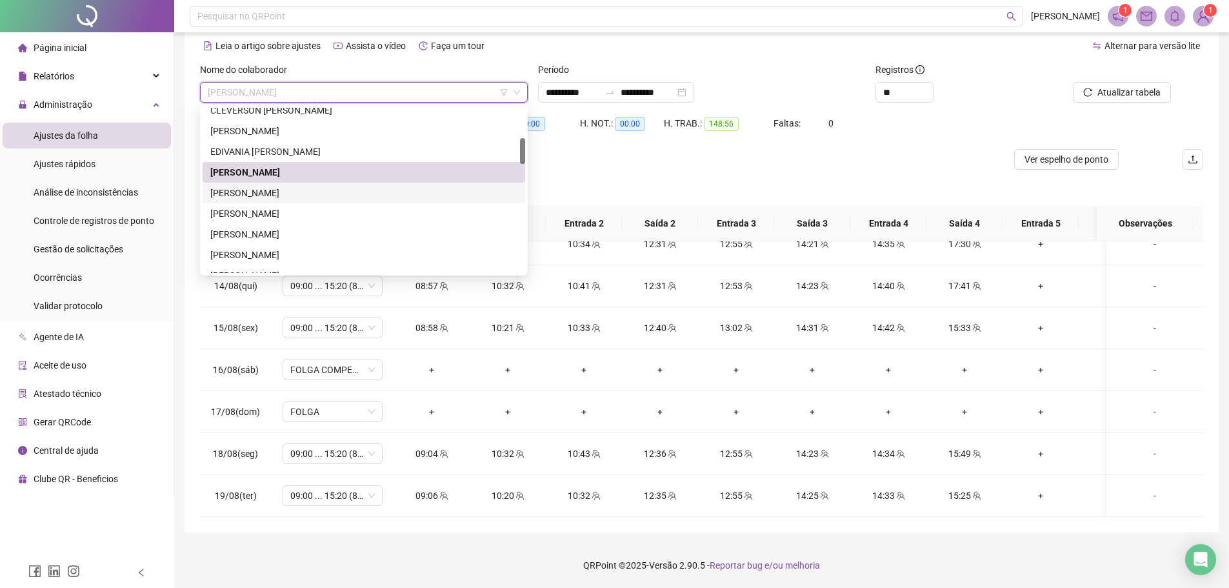
click at [308, 194] on div "[PERSON_NAME]" at bounding box center [363, 193] width 307 height 14
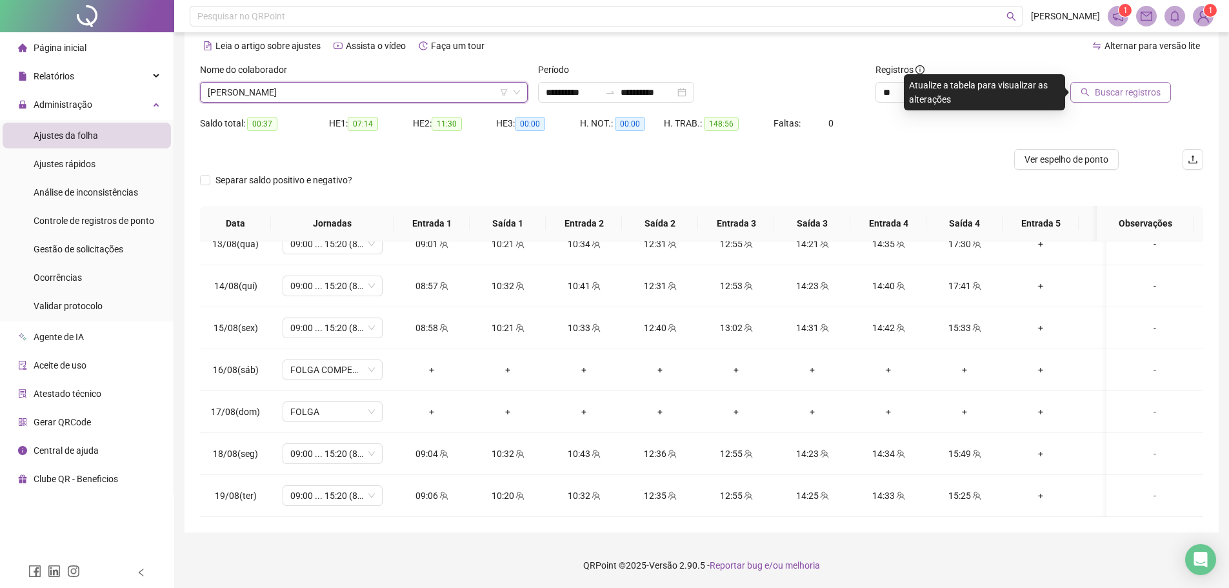
click at [1140, 99] on button "Buscar registros" at bounding box center [1120, 92] width 101 height 21
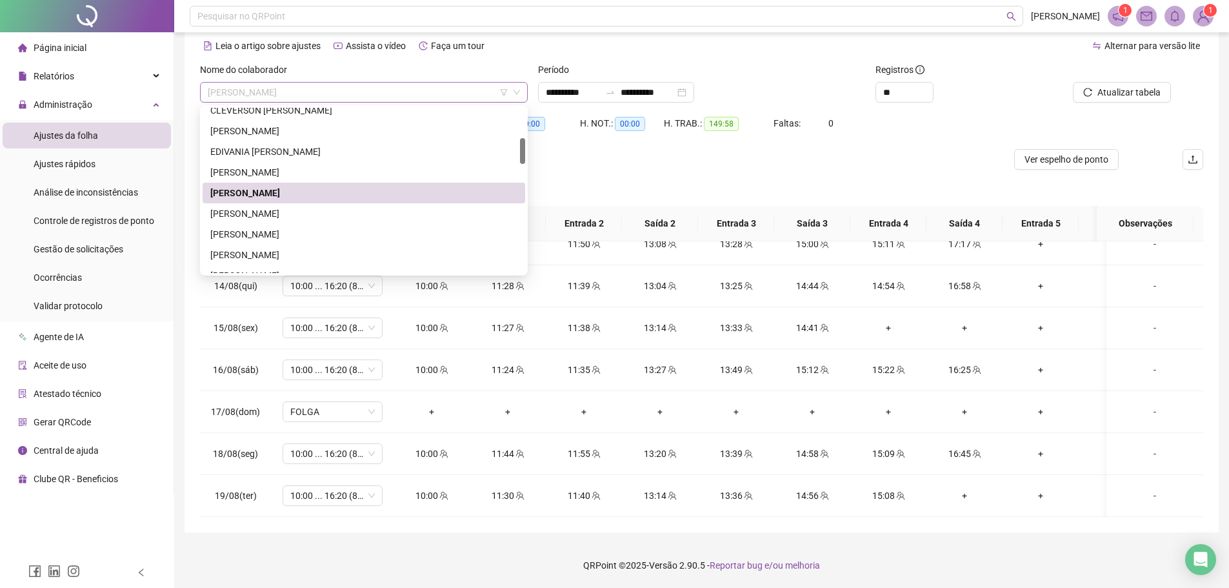
click at [310, 94] on span "[PERSON_NAME]" at bounding box center [364, 92] width 312 height 19
click at [292, 212] on div "[PERSON_NAME]" at bounding box center [363, 213] width 307 height 14
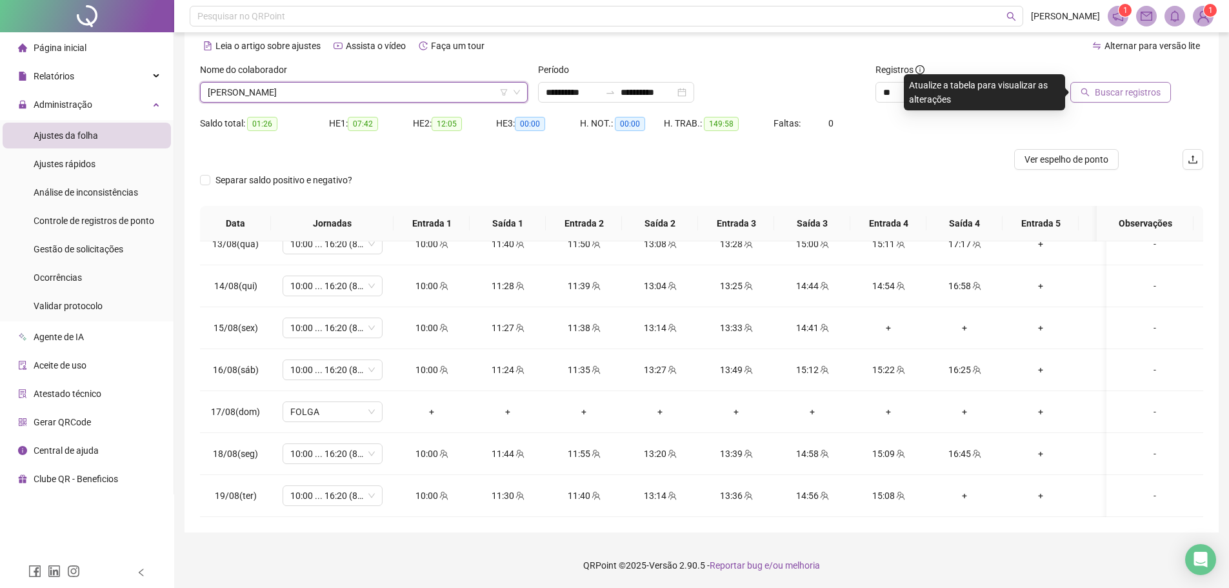
click at [1110, 93] on span "Buscar registros" at bounding box center [1128, 92] width 66 height 14
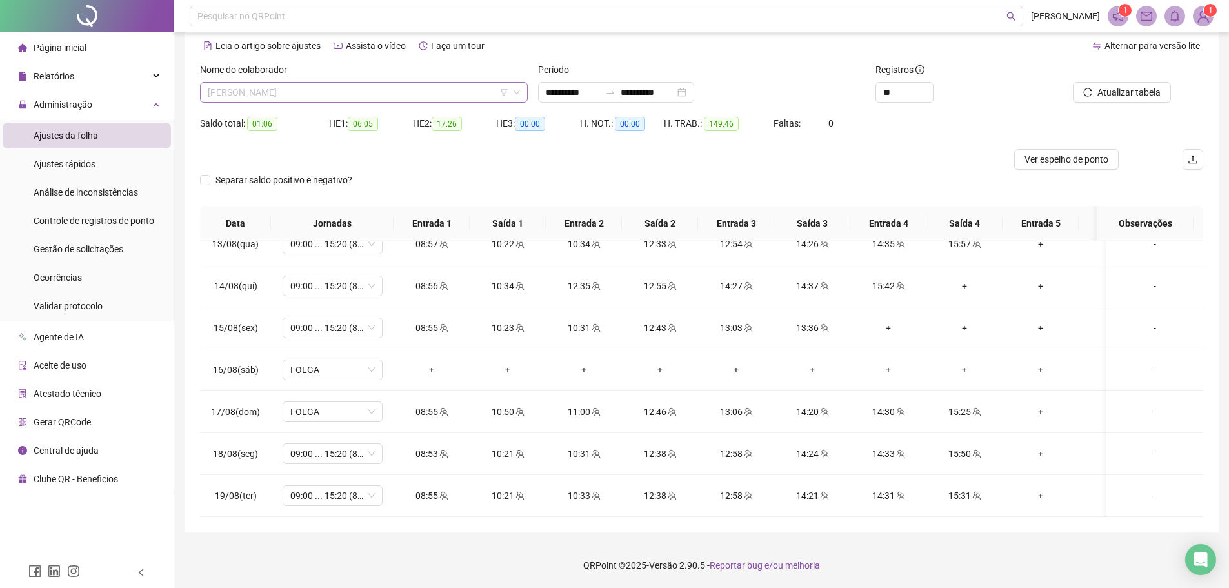
click at [326, 88] on span "[PERSON_NAME]" at bounding box center [364, 92] width 312 height 19
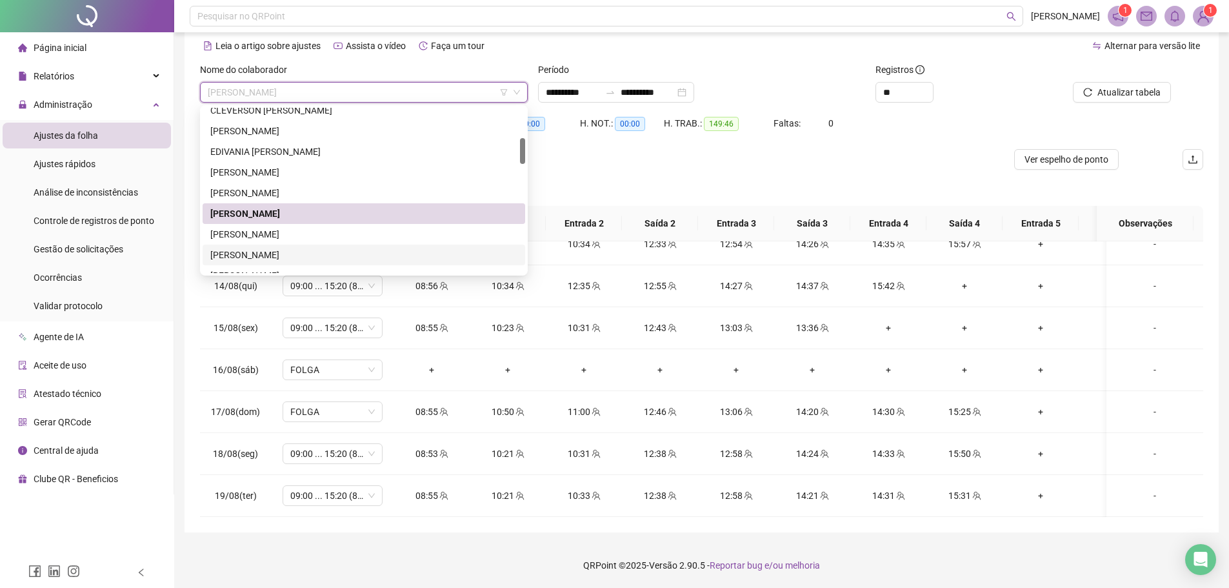
click at [267, 250] on div "[PERSON_NAME]" at bounding box center [363, 255] width 307 height 14
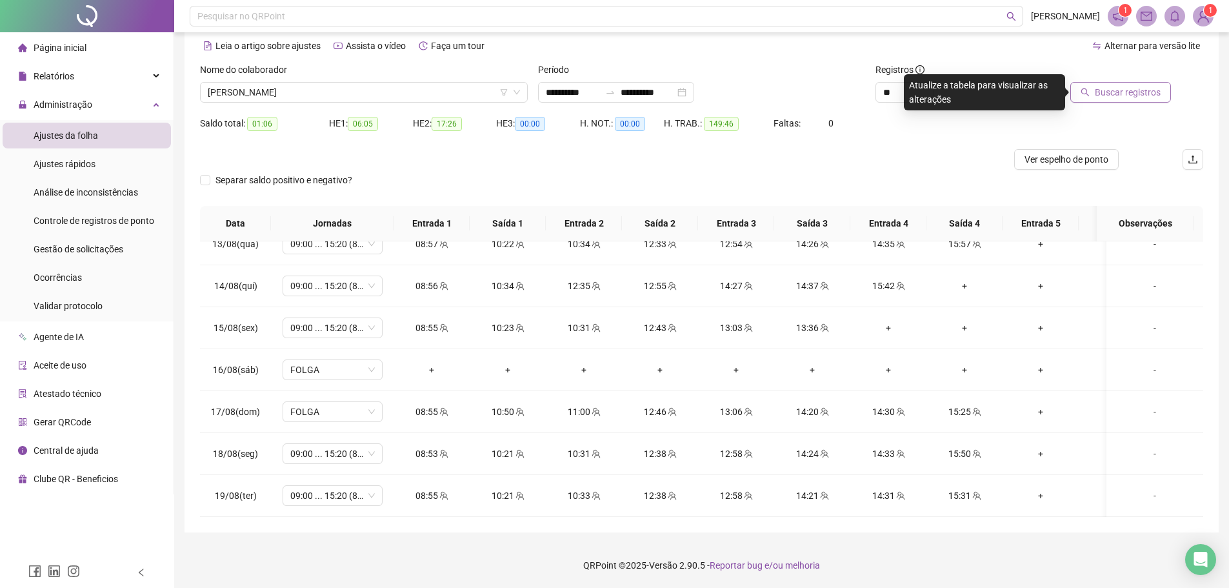
click at [1097, 94] on span "Buscar registros" at bounding box center [1128, 92] width 66 height 14
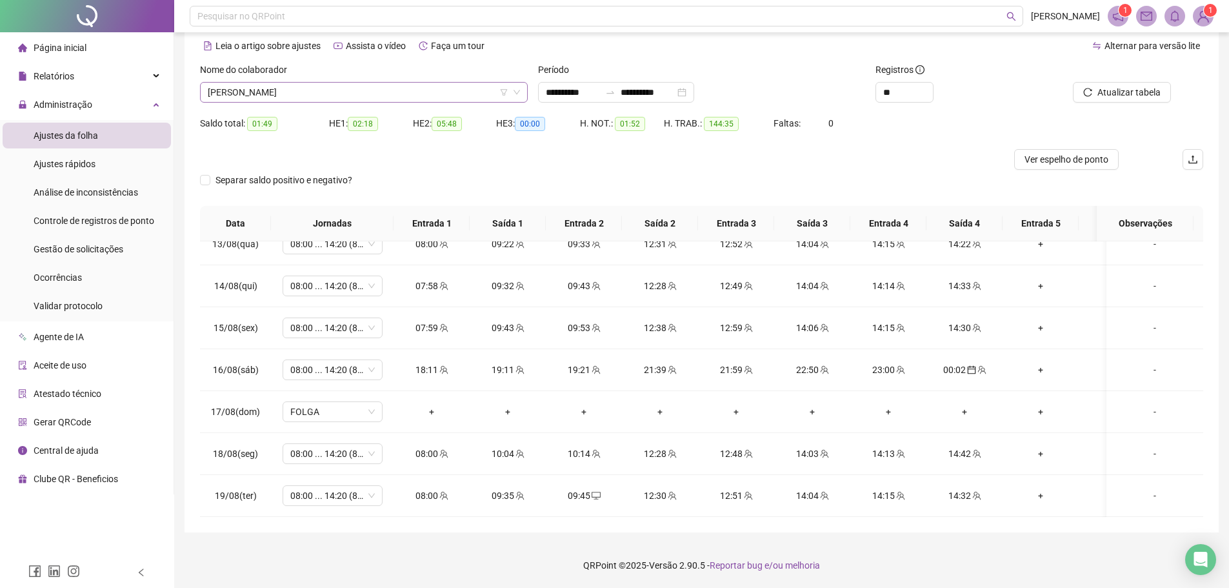
click at [327, 97] on span "[PERSON_NAME]" at bounding box center [364, 92] width 312 height 19
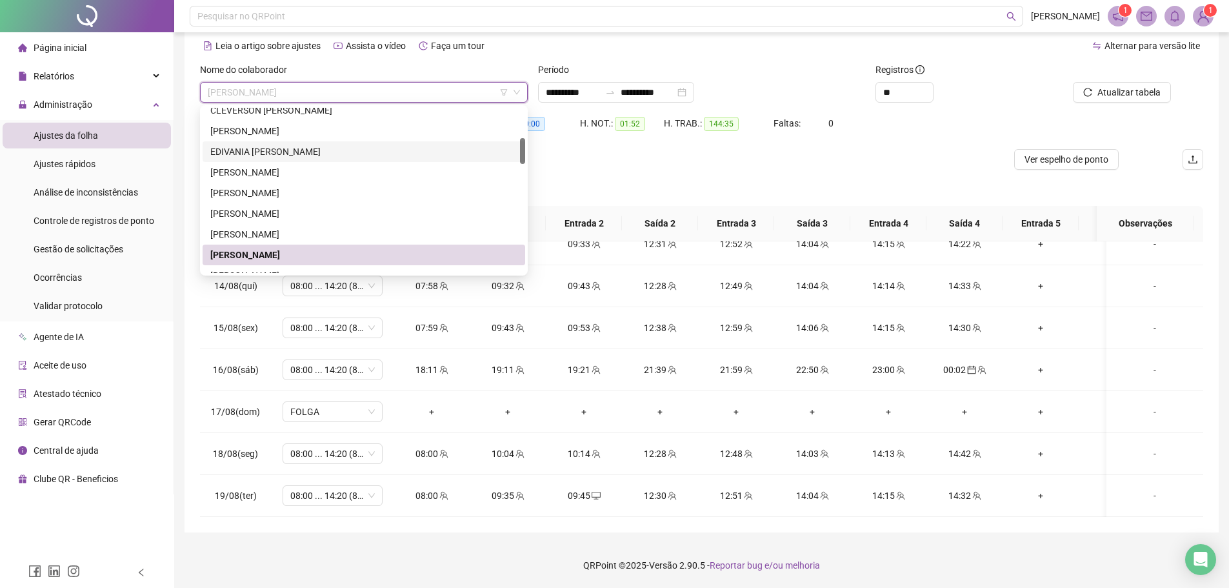
scroll to position [258, 0]
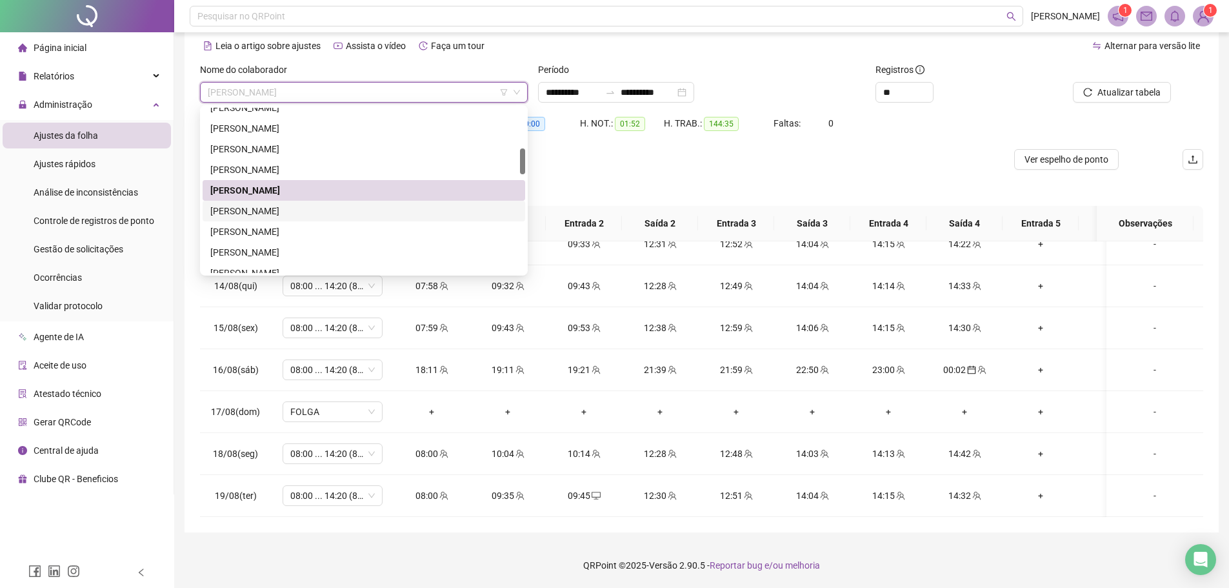
click at [303, 215] on div "[PERSON_NAME]" at bounding box center [363, 211] width 307 height 14
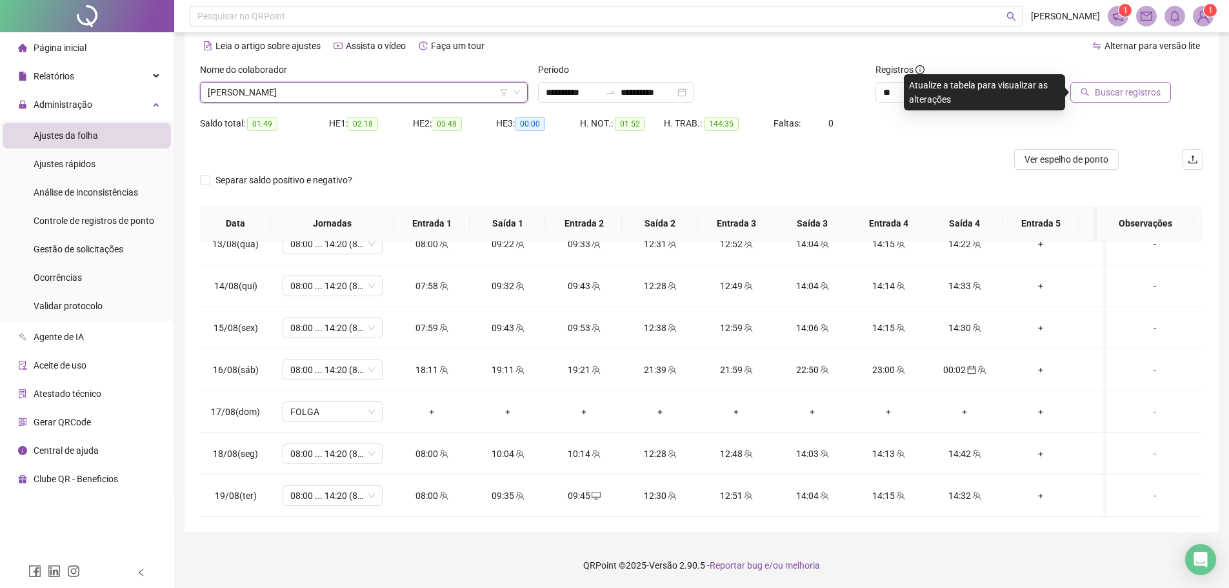
click at [1107, 85] on button "Buscar registros" at bounding box center [1120, 92] width 101 height 21
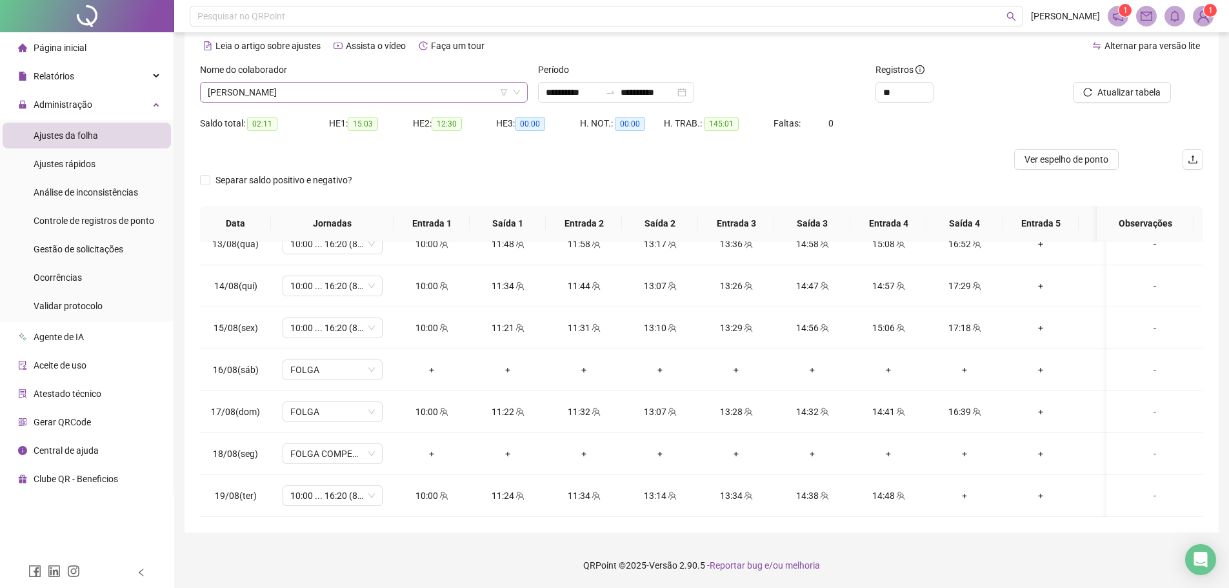
click at [277, 92] on span "[PERSON_NAME]" at bounding box center [364, 92] width 312 height 19
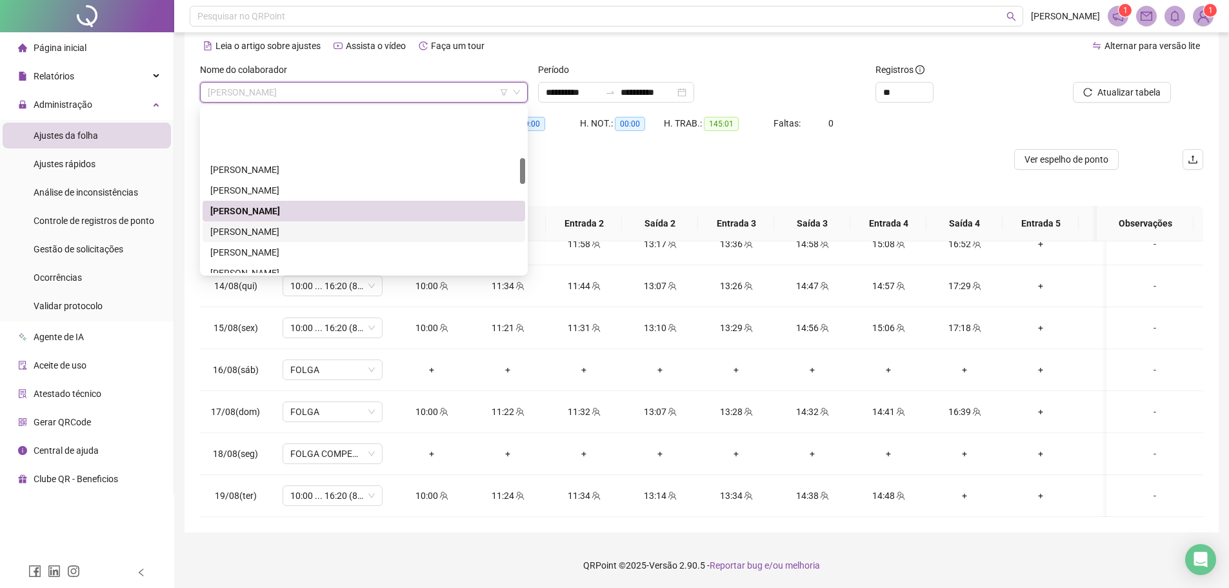
scroll to position [323, 0]
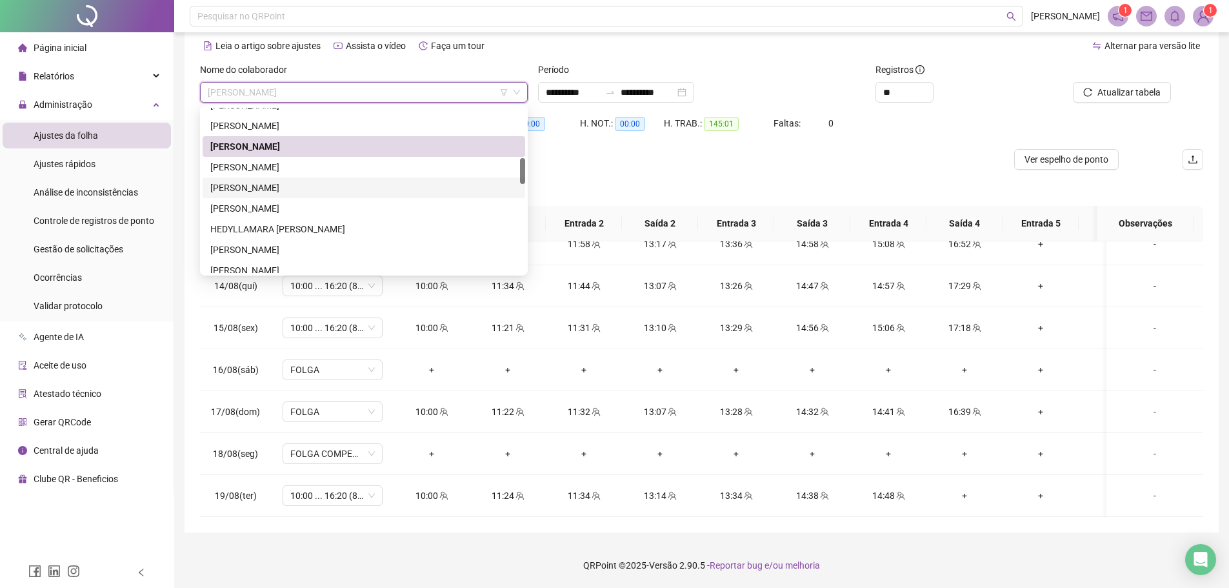
drag, startPoint x: 281, startPoint y: 189, endPoint x: 365, endPoint y: 212, distance: 86.9
click at [281, 189] on div "[PERSON_NAME]" at bounding box center [363, 188] width 307 height 14
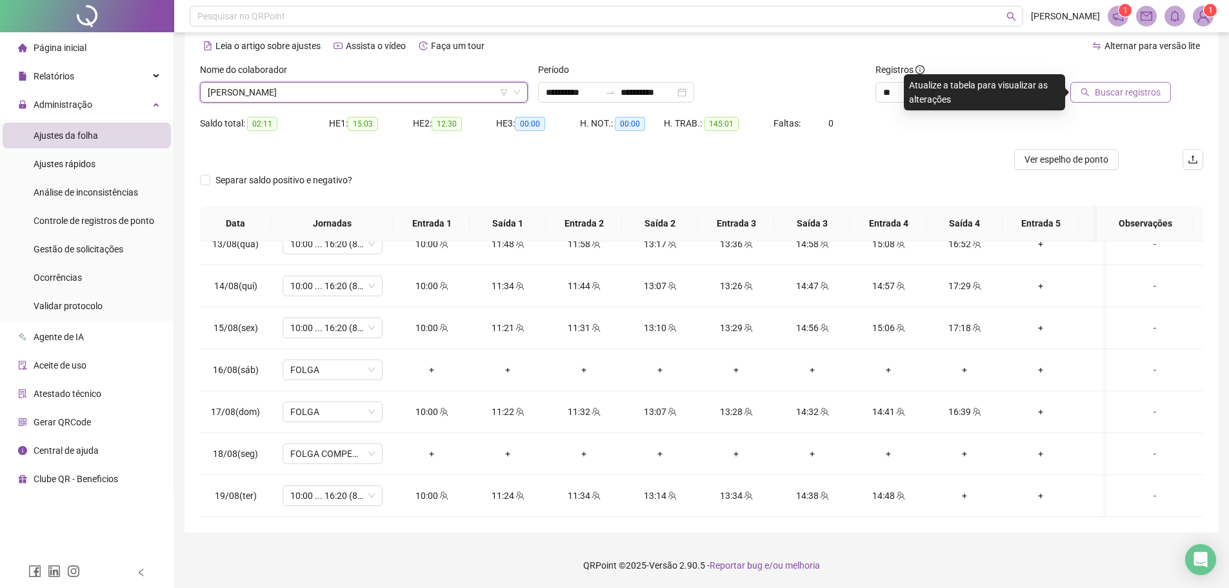
click at [1128, 96] on span "Buscar registros" at bounding box center [1128, 92] width 66 height 14
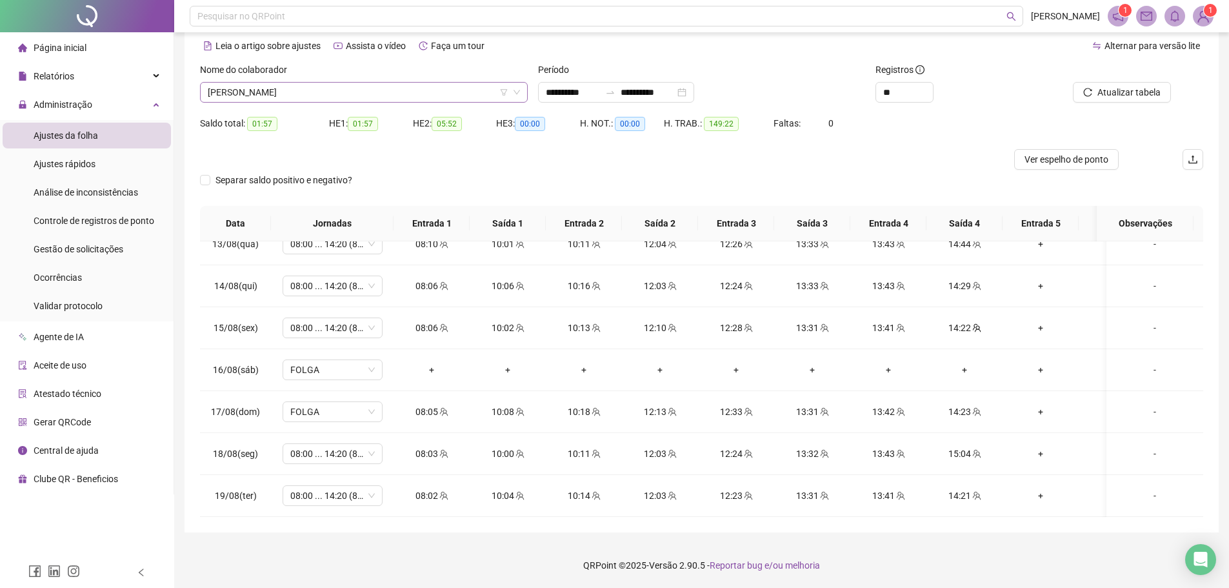
click at [299, 85] on span "[PERSON_NAME]" at bounding box center [364, 92] width 312 height 19
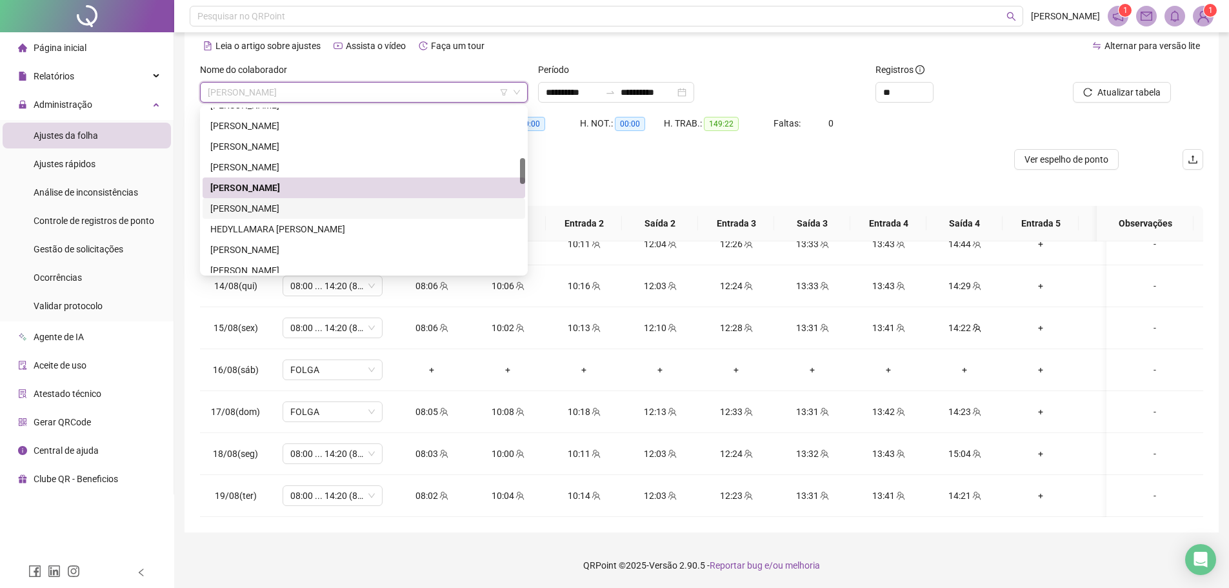
click at [286, 204] on div "[PERSON_NAME]" at bounding box center [363, 208] width 307 height 14
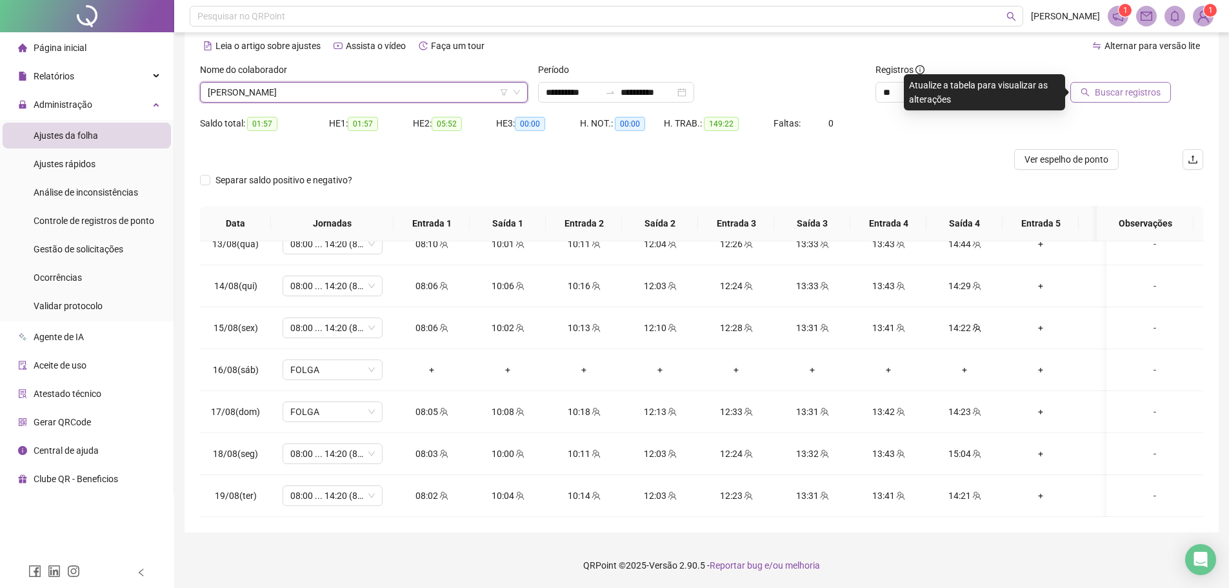
click at [1094, 94] on button "Buscar registros" at bounding box center [1120, 92] width 101 height 21
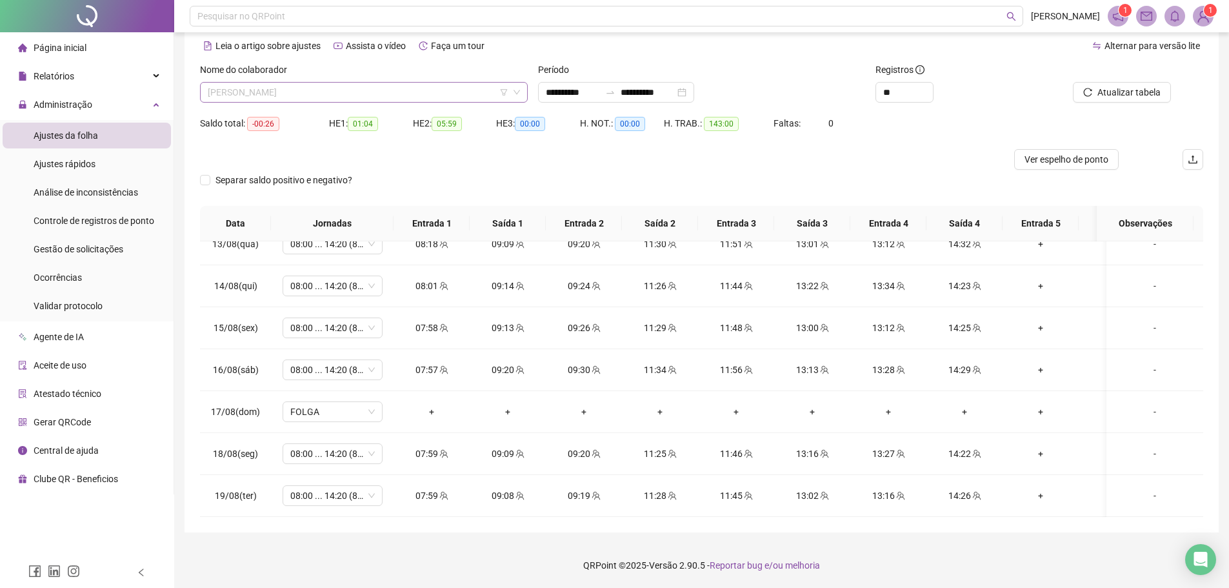
click at [306, 95] on span "[PERSON_NAME]" at bounding box center [364, 92] width 312 height 19
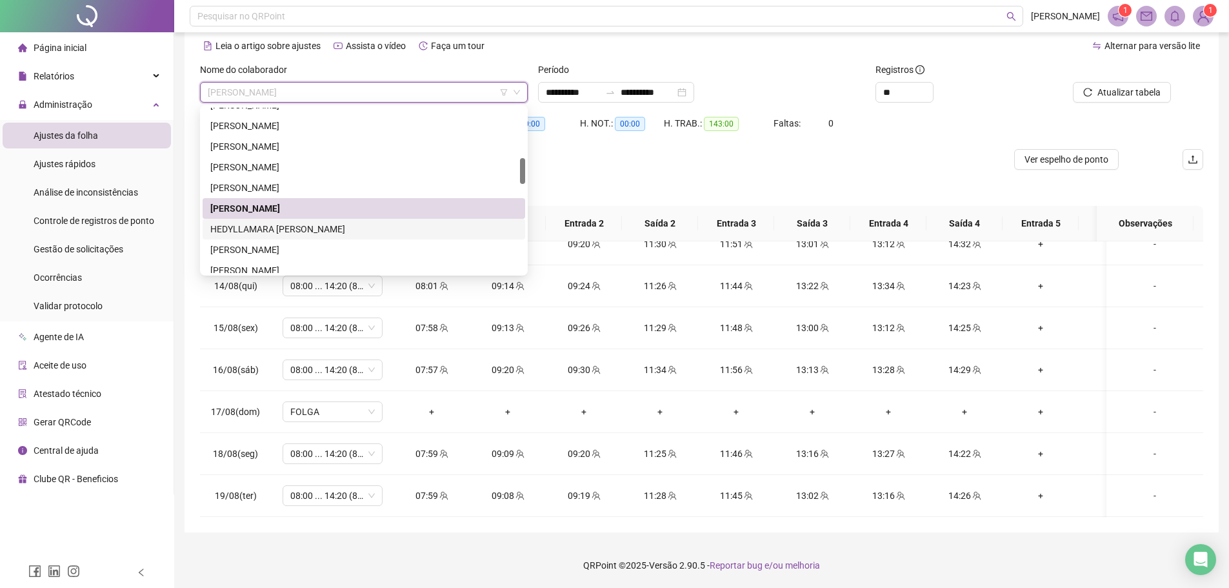
click at [303, 226] on div "HEDYLLAMARA [PERSON_NAME]" at bounding box center [363, 229] width 307 height 14
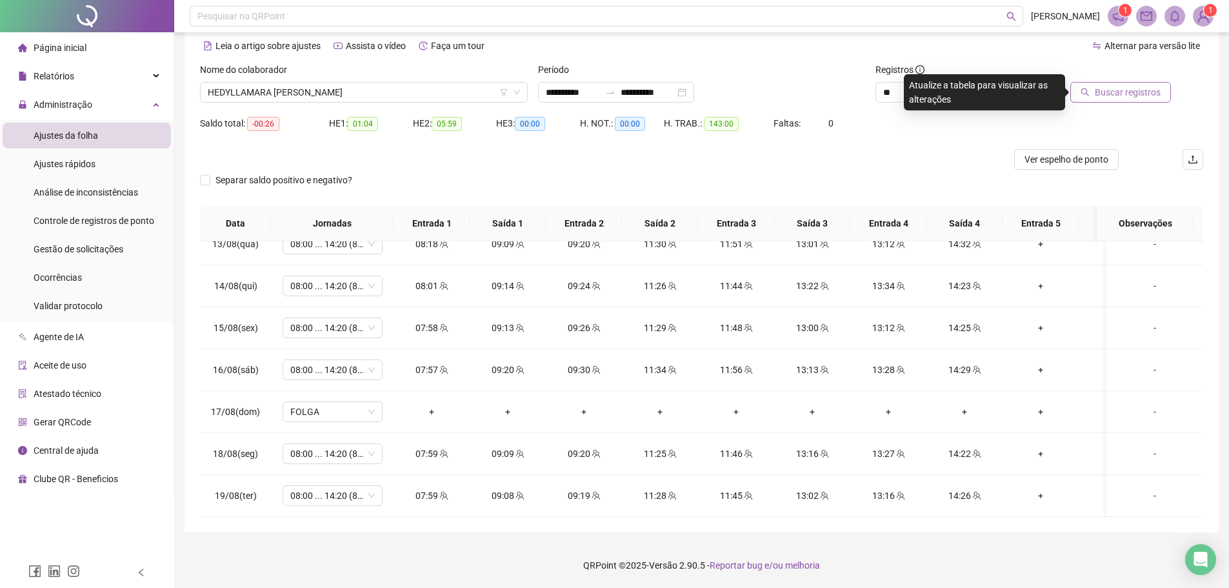
click at [1121, 85] on span "Buscar registros" at bounding box center [1128, 92] width 66 height 14
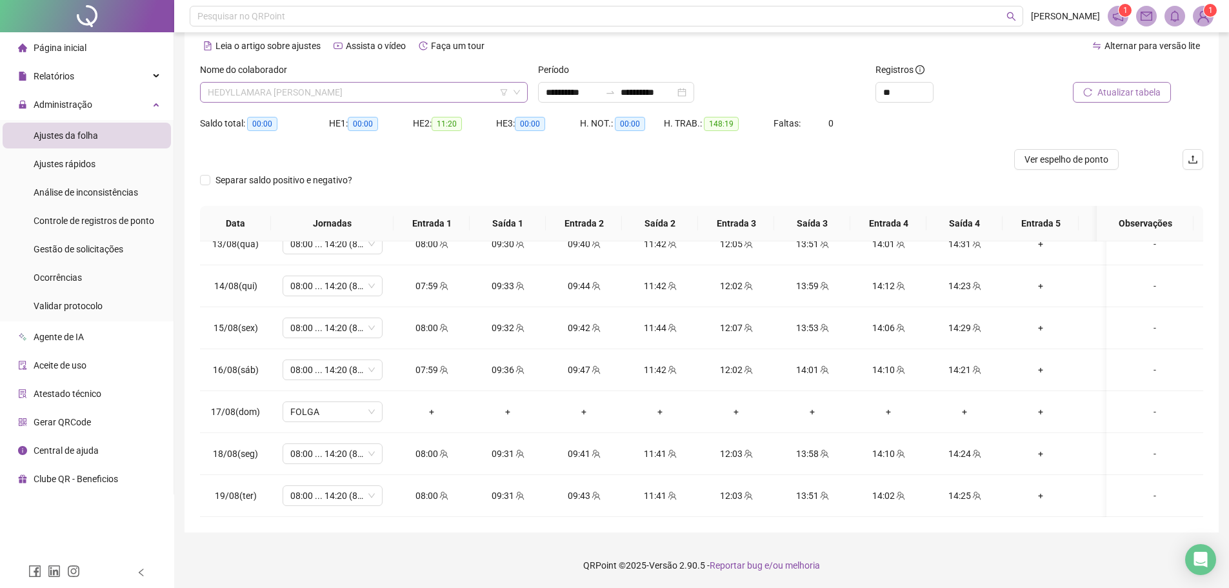
click at [288, 84] on span "HEDYLLAMARA [PERSON_NAME]" at bounding box center [364, 92] width 312 height 19
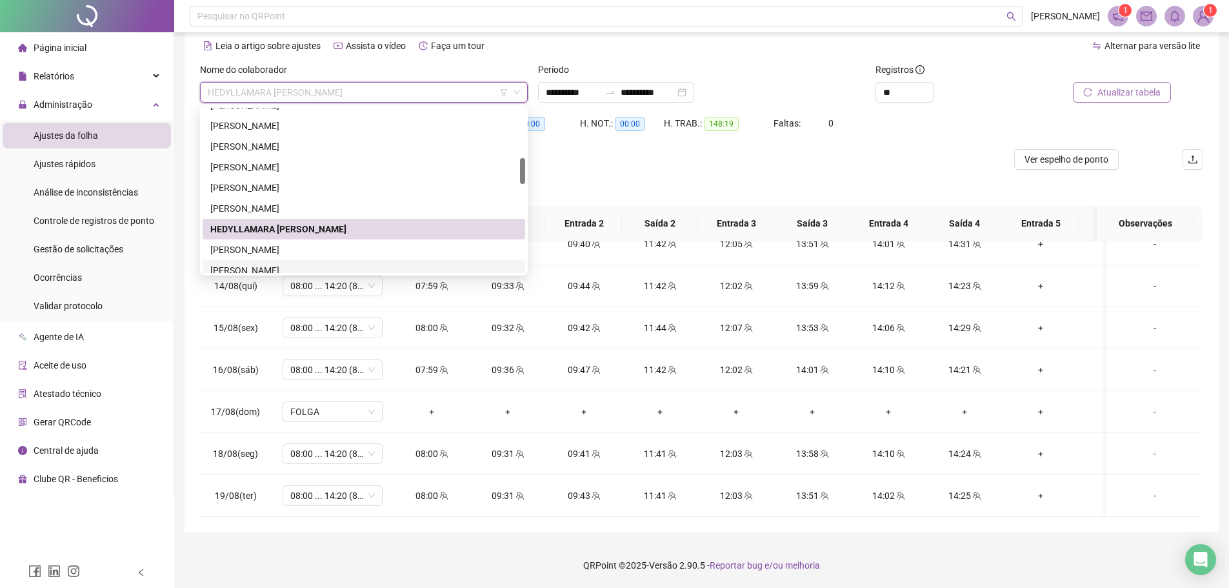
click at [281, 269] on div "[PERSON_NAME]" at bounding box center [363, 270] width 307 height 14
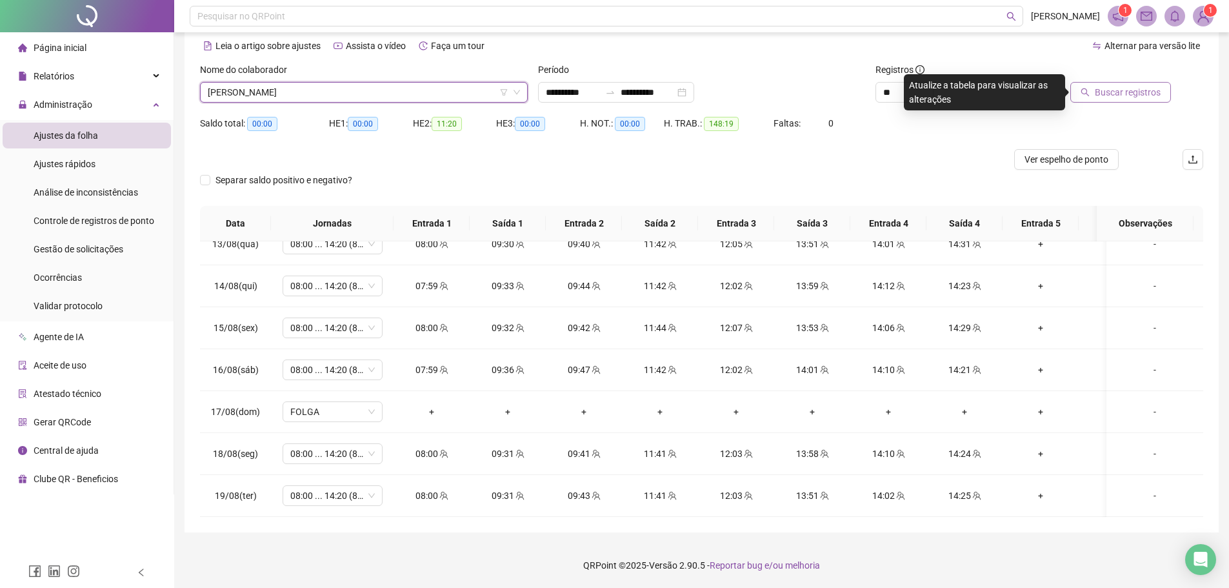
click at [1107, 86] on span "Buscar registros" at bounding box center [1128, 92] width 66 height 14
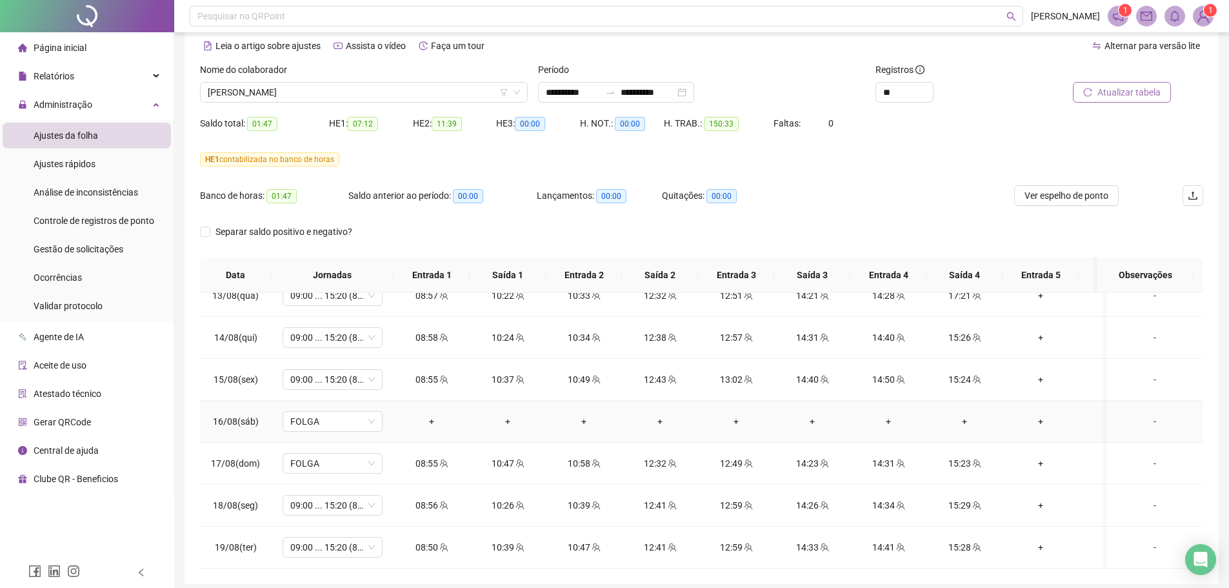
scroll to position [108, 0]
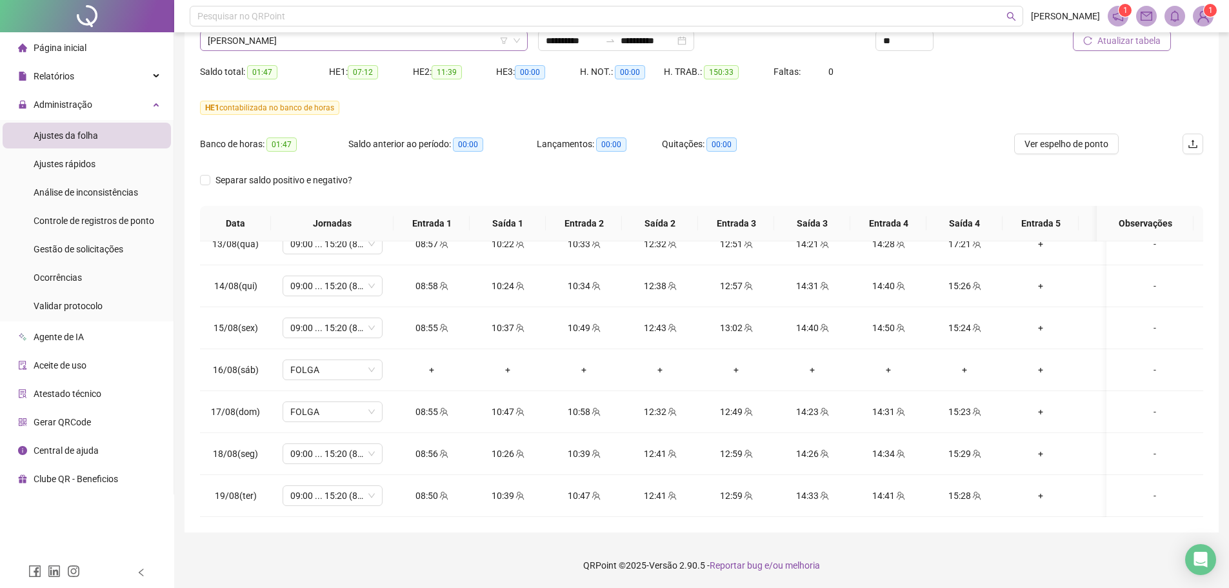
click at [344, 37] on span "[PERSON_NAME]" at bounding box center [364, 40] width 312 height 19
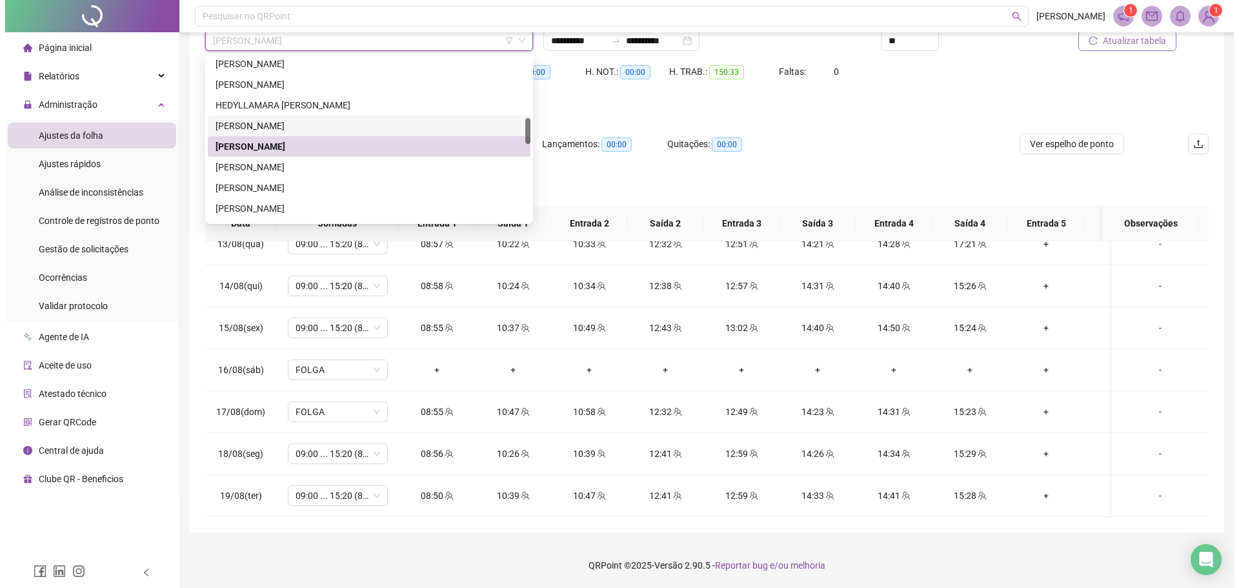
scroll to position [459, 0]
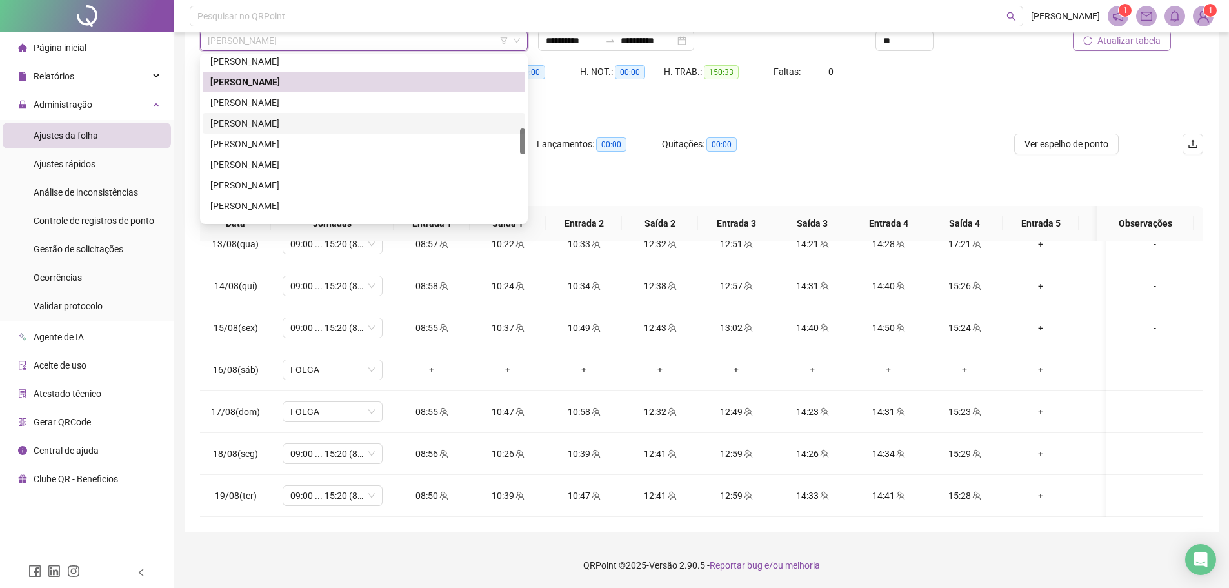
click at [301, 127] on div "[PERSON_NAME]" at bounding box center [363, 123] width 307 height 14
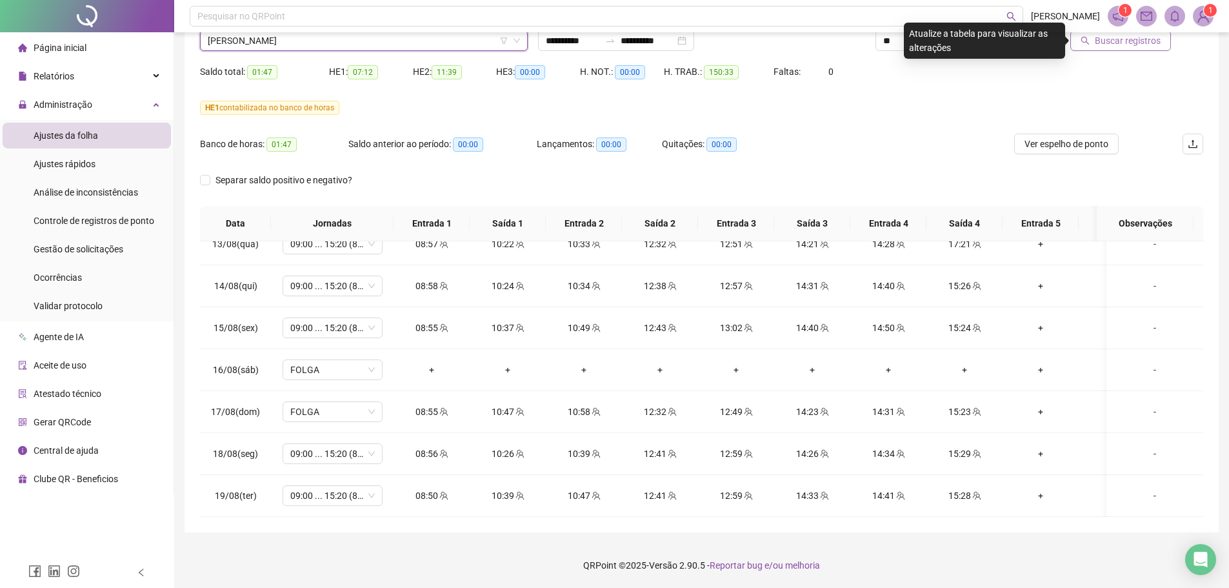
click at [1105, 42] on span "Buscar registros" at bounding box center [1128, 41] width 66 height 14
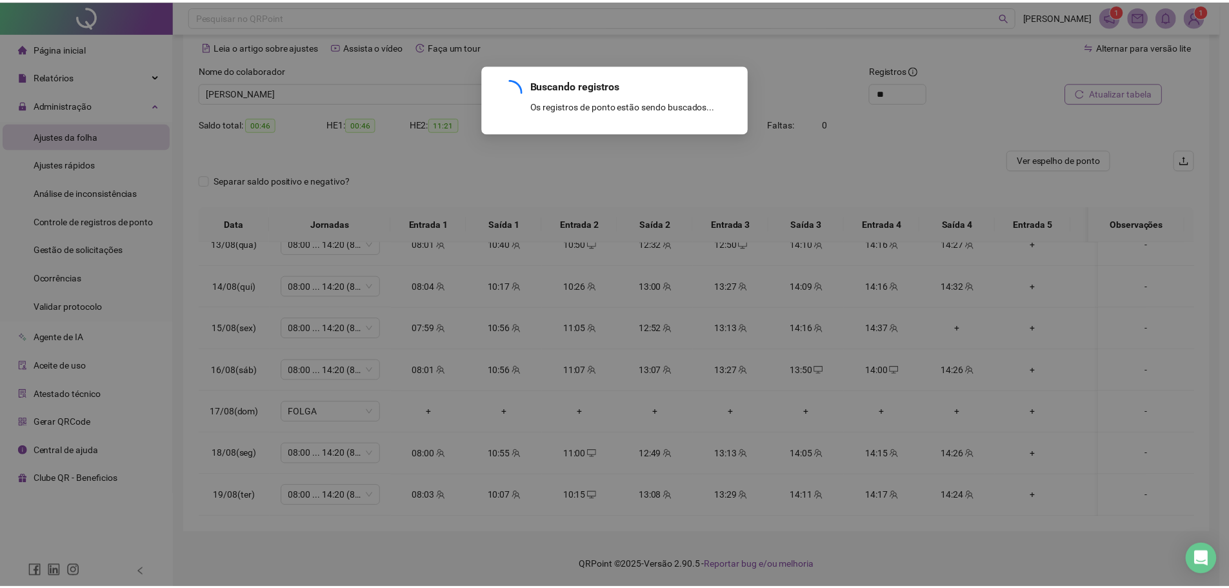
scroll to position [56, 0]
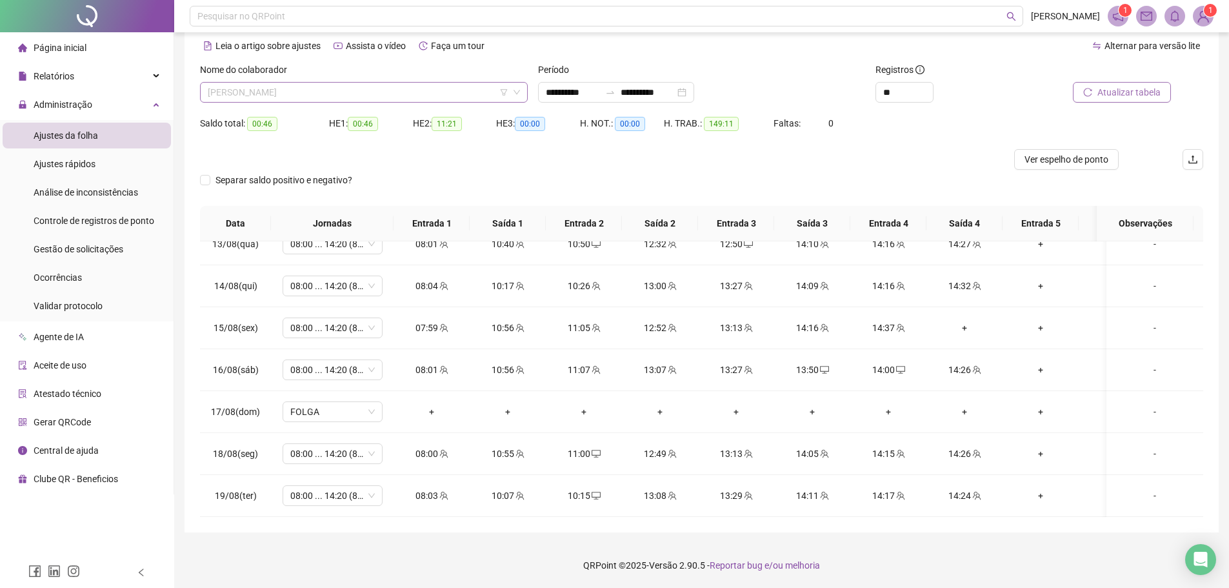
click at [314, 88] on span "[PERSON_NAME]" at bounding box center [364, 92] width 312 height 19
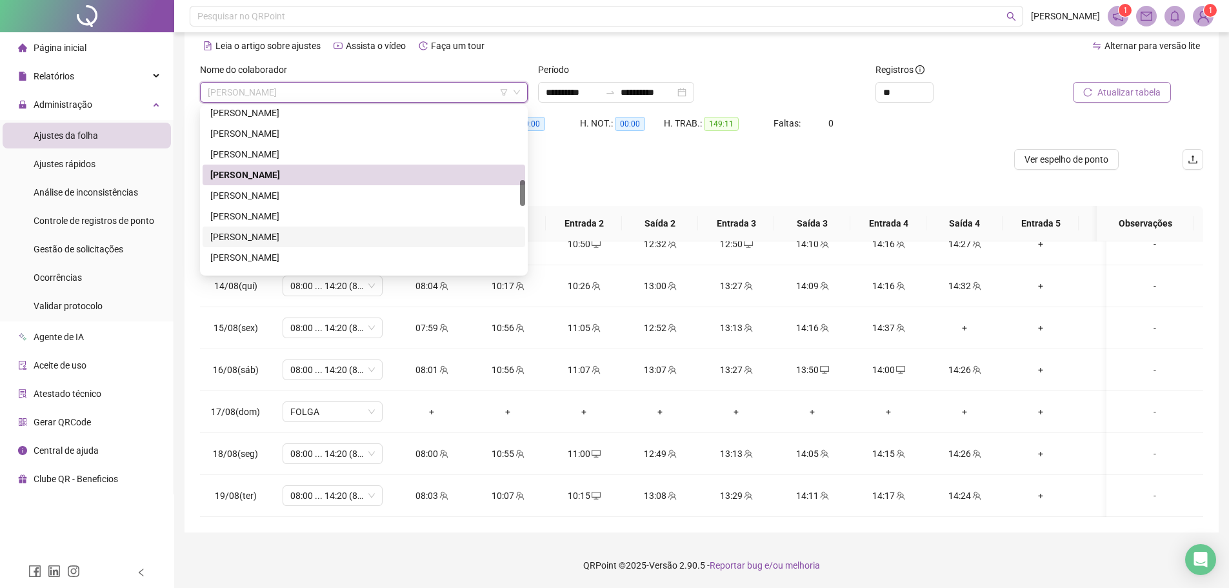
click at [286, 234] on div "[PERSON_NAME]" at bounding box center [363, 237] width 307 height 14
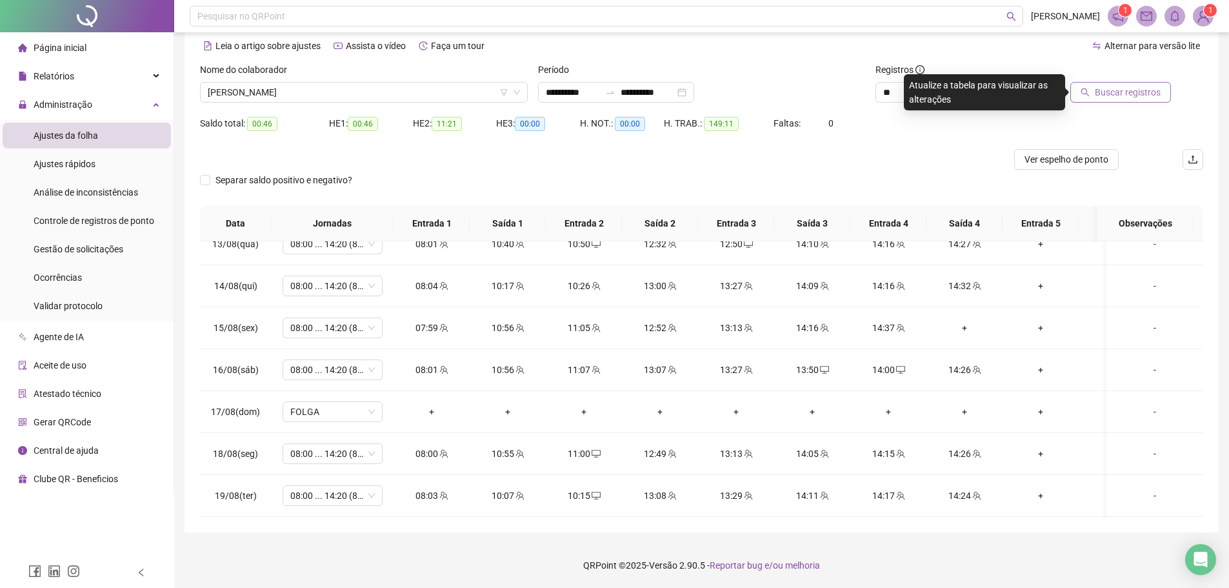
click at [1117, 102] on button "Buscar registros" at bounding box center [1120, 92] width 101 height 21
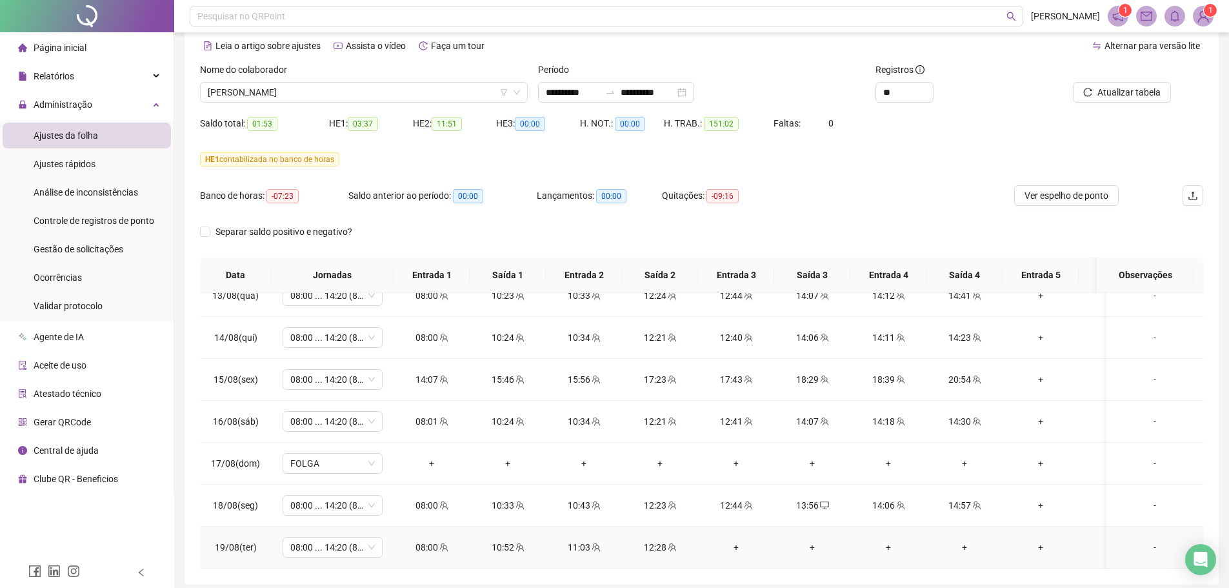
scroll to position [108, 0]
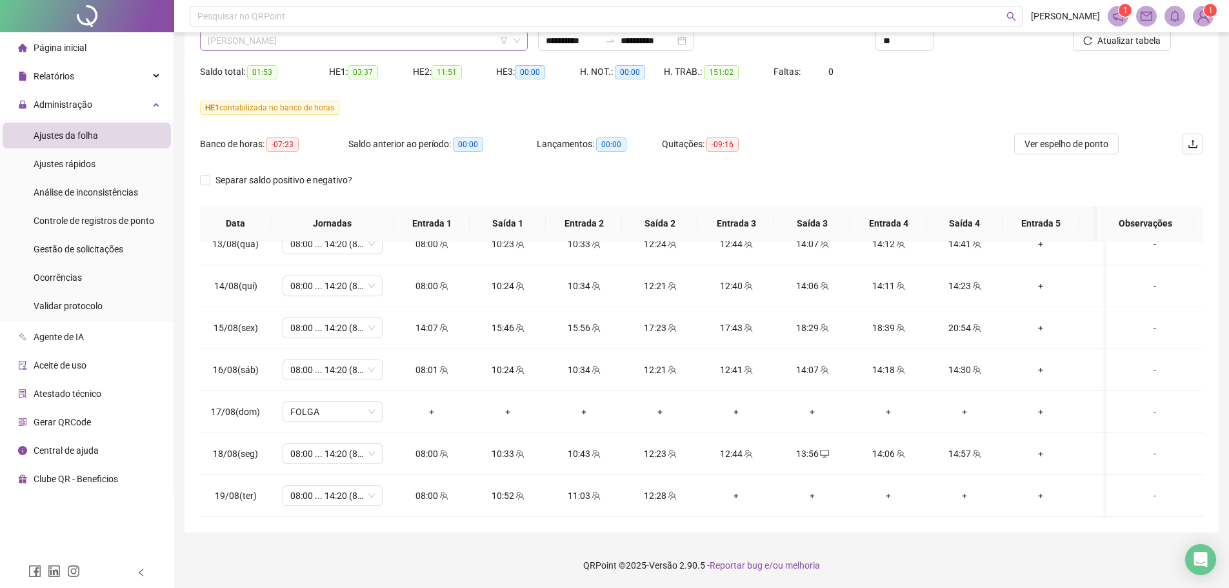
click at [275, 46] on span "[PERSON_NAME]" at bounding box center [364, 40] width 312 height 19
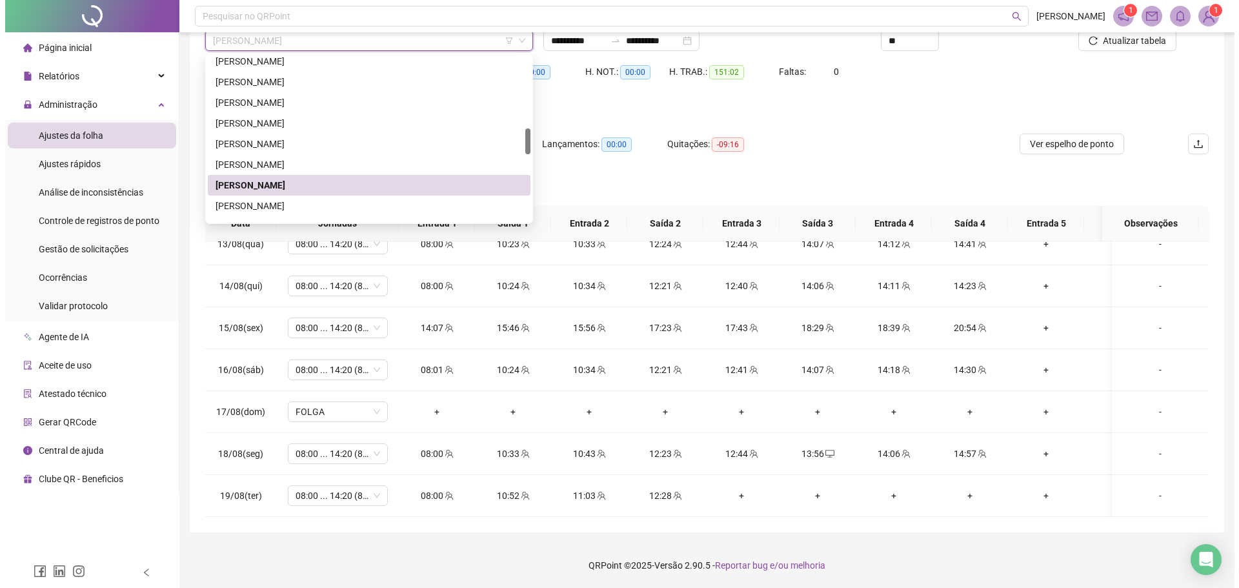
scroll to position [588, 0]
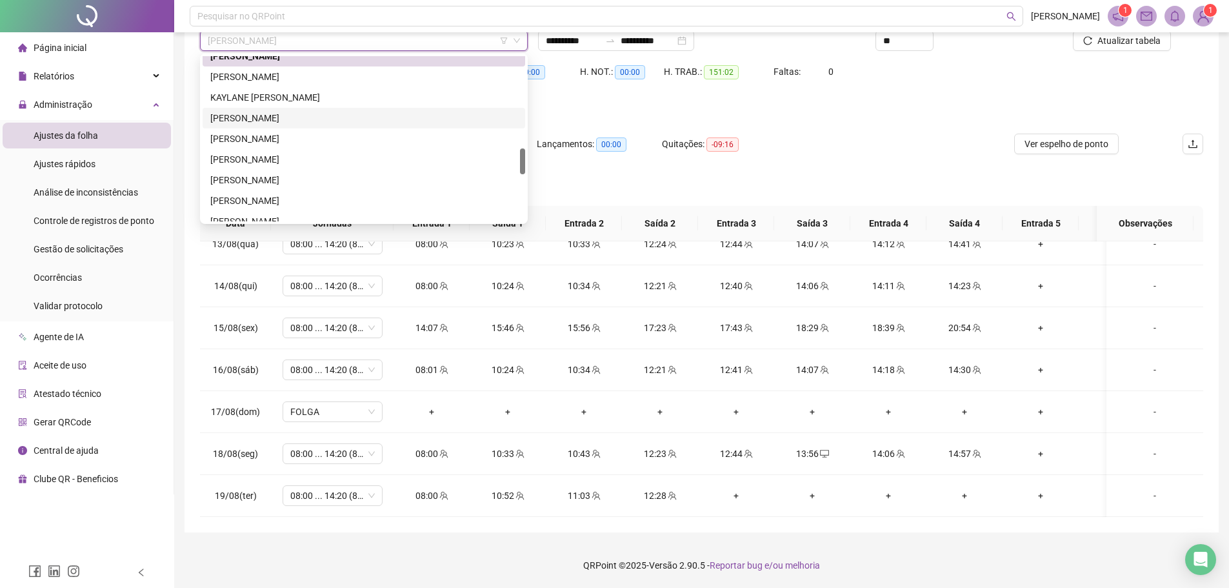
click at [268, 113] on div "[PERSON_NAME]" at bounding box center [363, 118] width 307 height 14
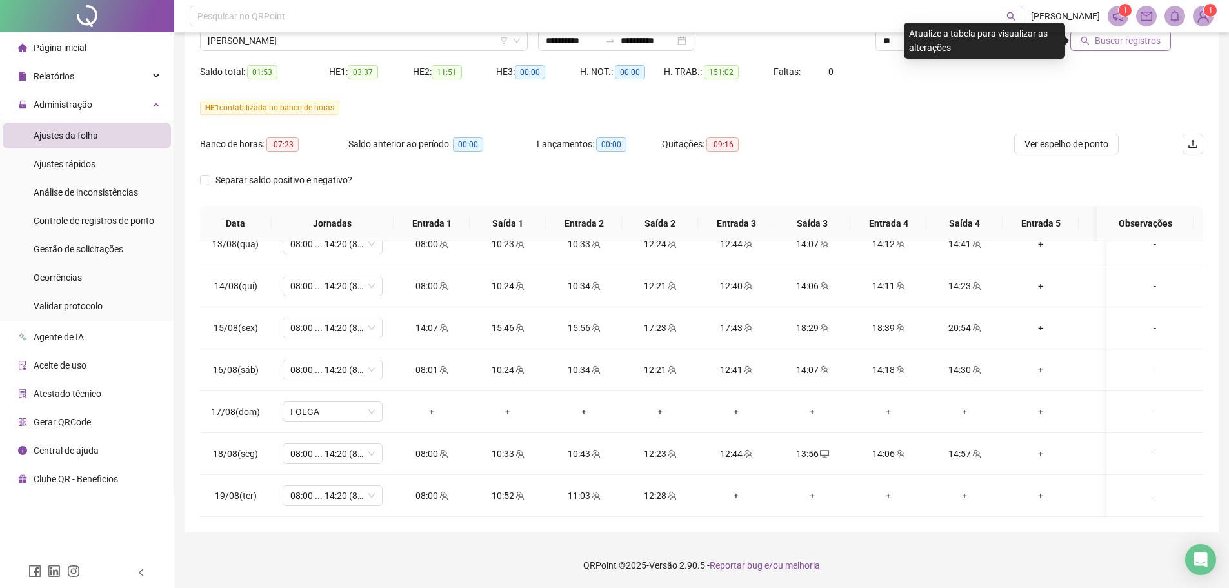
click at [1111, 43] on span "Buscar registros" at bounding box center [1128, 41] width 66 height 14
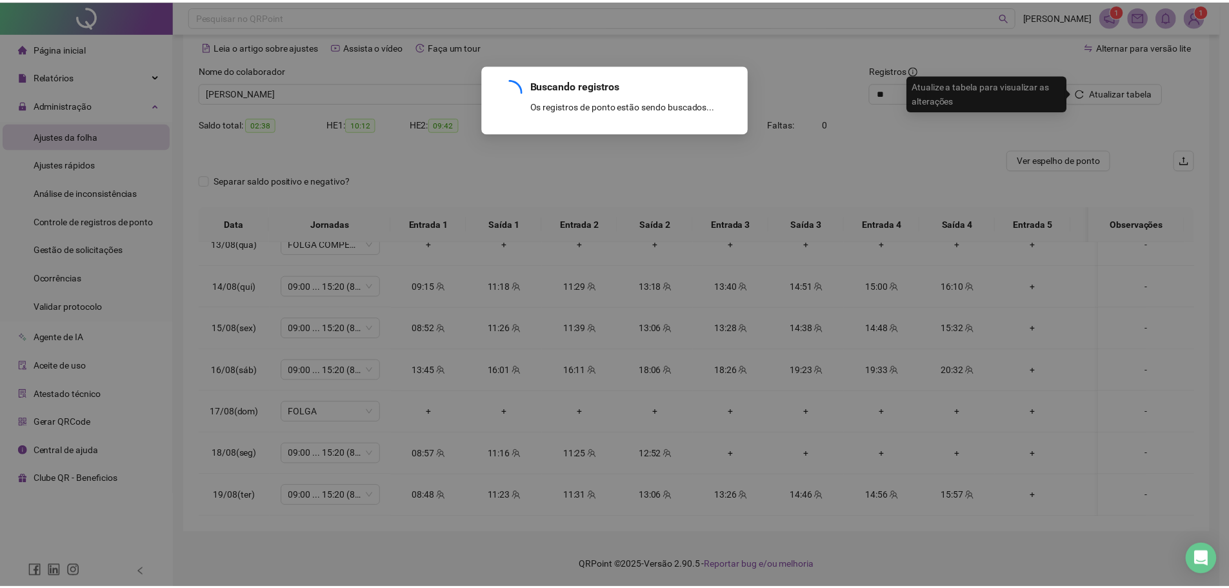
scroll to position [56, 0]
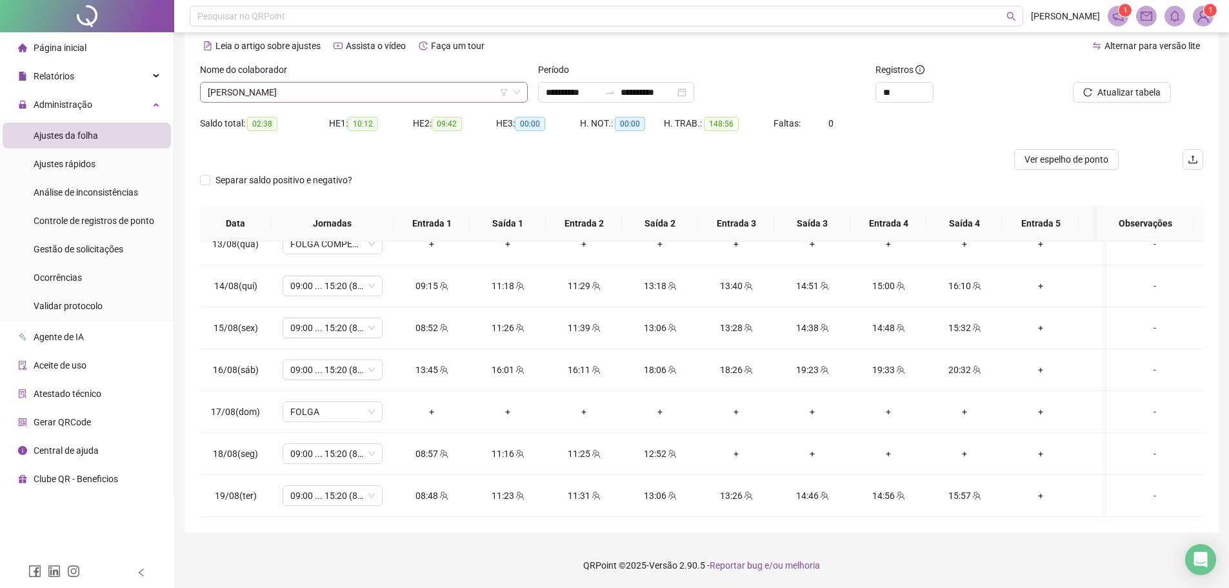
click at [314, 93] on span "[PERSON_NAME]" at bounding box center [364, 92] width 312 height 19
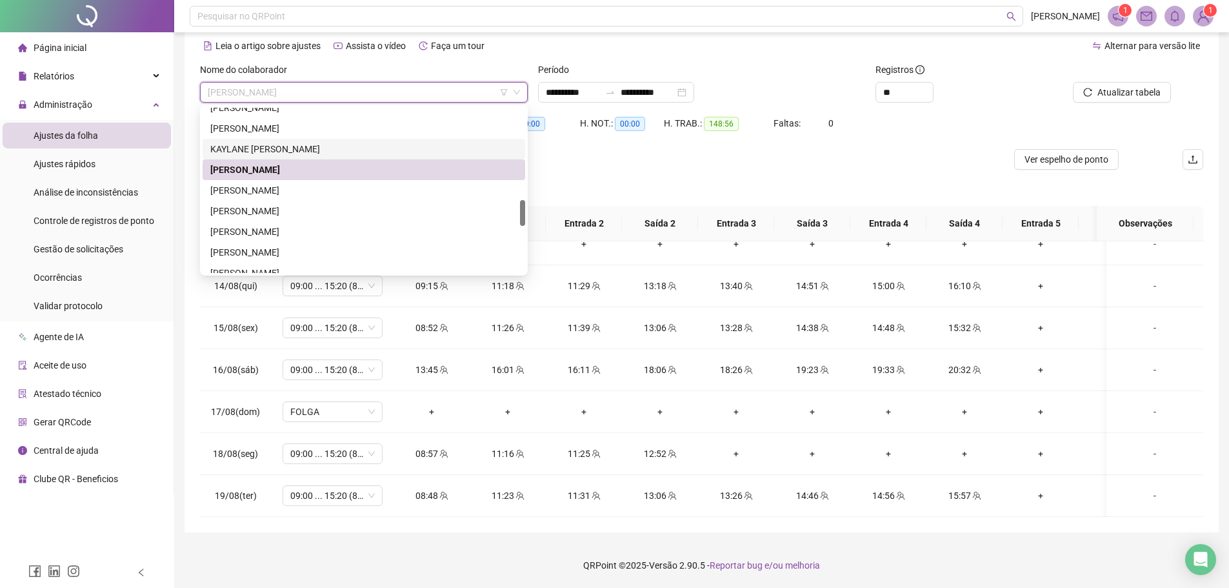
click at [626, 148] on div "H. NOT.: 00:00" at bounding box center [622, 131] width 84 height 36
click at [346, 85] on span "[PERSON_NAME]" at bounding box center [364, 92] width 312 height 19
click at [286, 228] on div "[PERSON_NAME]" at bounding box center [363, 232] width 307 height 14
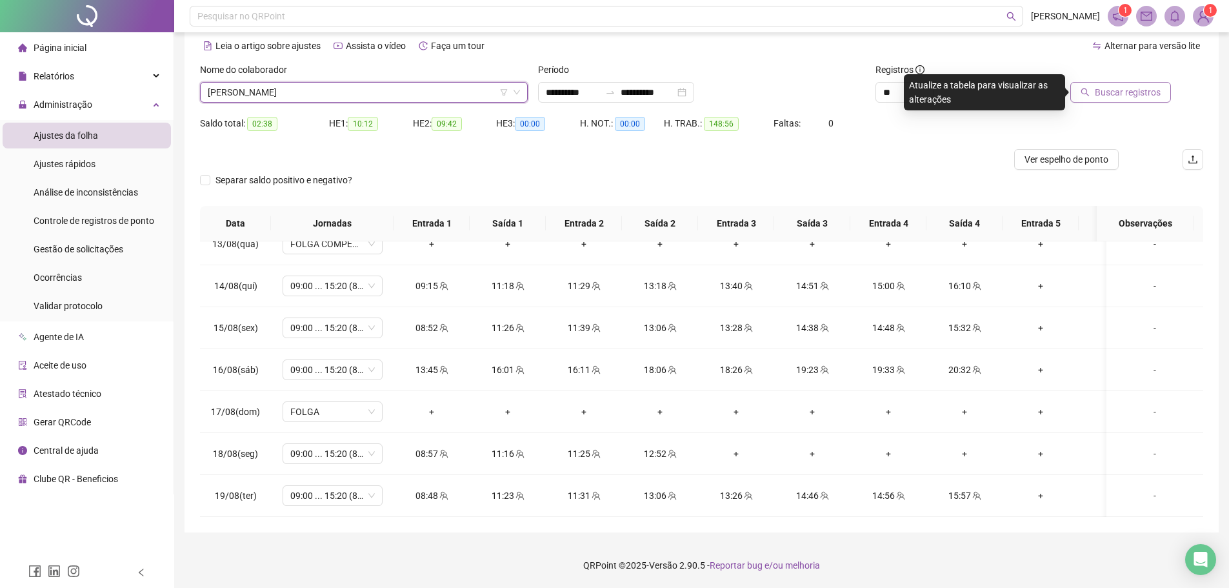
click at [1113, 92] on span "Buscar registros" at bounding box center [1128, 92] width 66 height 14
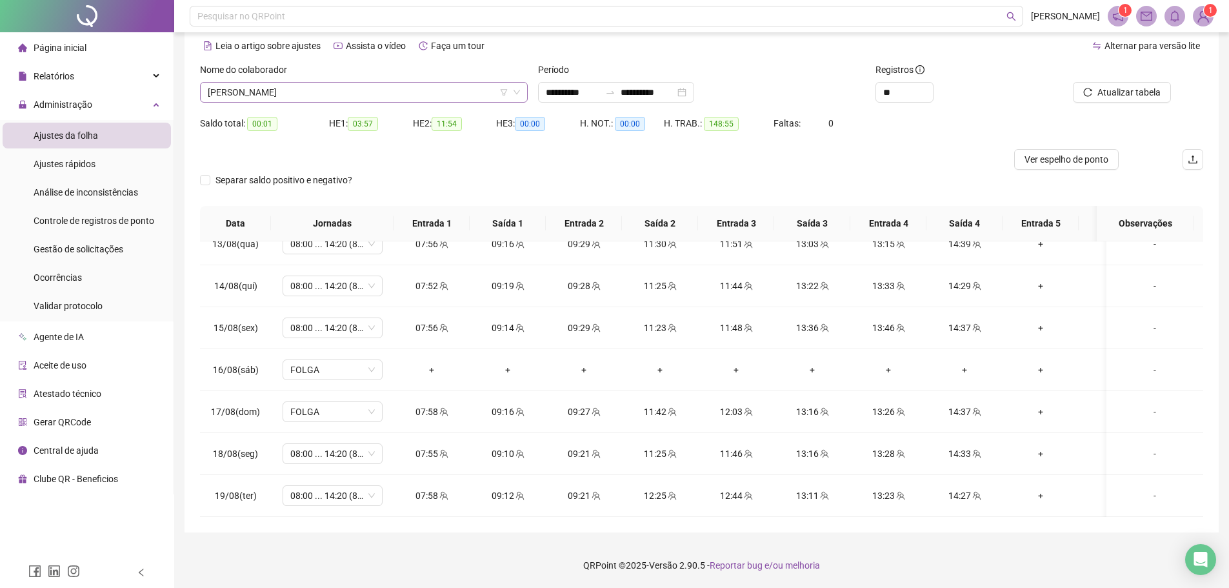
click at [337, 97] on span "[PERSON_NAME]" at bounding box center [364, 92] width 312 height 19
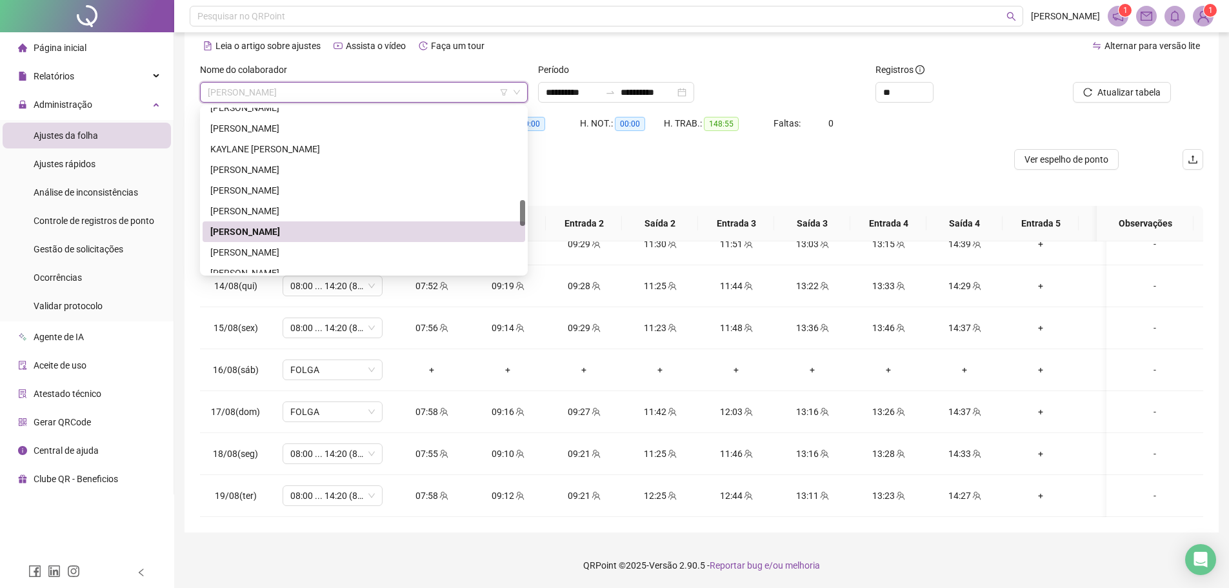
drag, startPoint x: 689, startPoint y: 165, endPoint x: 636, endPoint y: 119, distance: 70.9
click at [675, 161] on div at bounding box center [576, 159] width 752 height 21
